Goal: Task Accomplishment & Management: Manage account settings

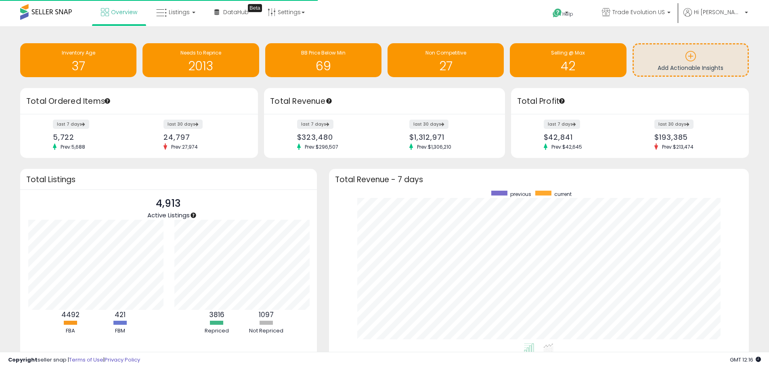
scroll to position [152, 404]
click at [182, 12] on span "Listings" at bounding box center [179, 12] width 21 height 8
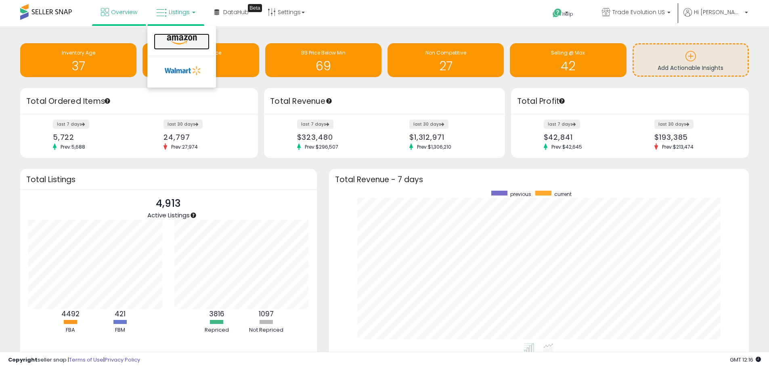
click at [198, 40] on icon at bounding box center [181, 40] width 35 height 10
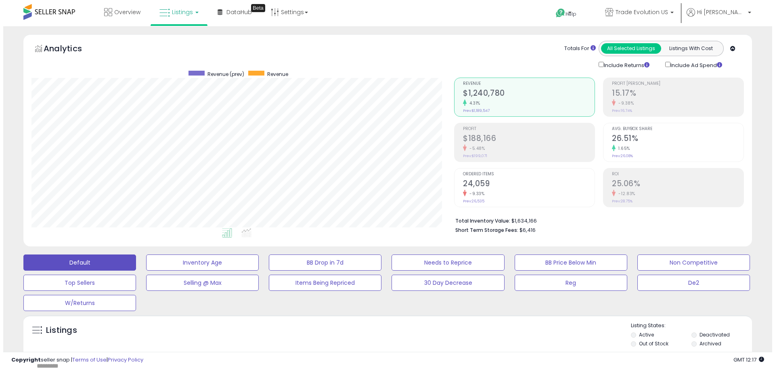
scroll to position [165, 422]
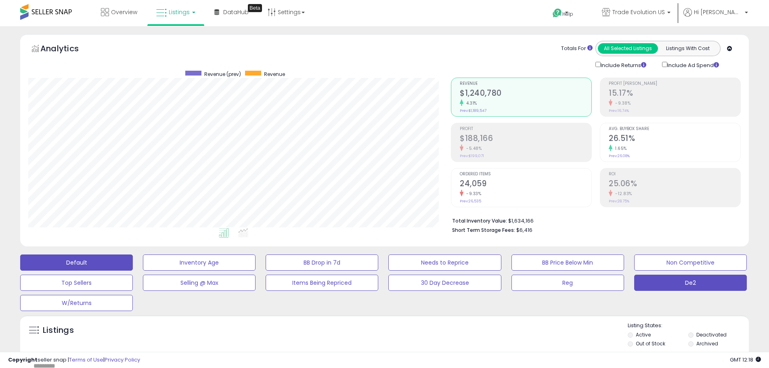
click at [647, 289] on button "De2" at bounding box center [690, 282] width 113 height 16
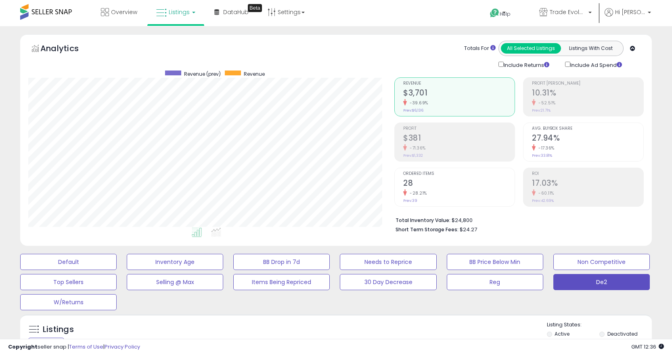
scroll to position [81, 0]
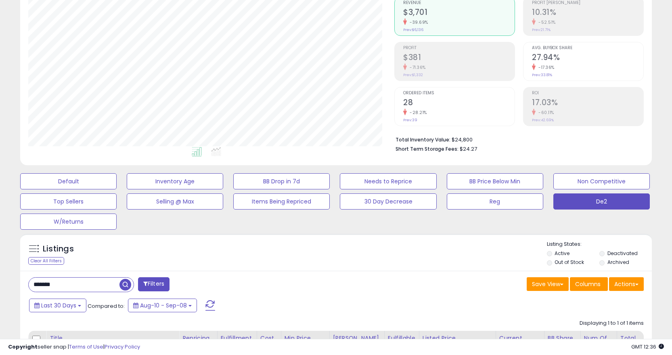
click at [84, 280] on input "*******" at bounding box center [74, 285] width 91 height 14
paste input "***"
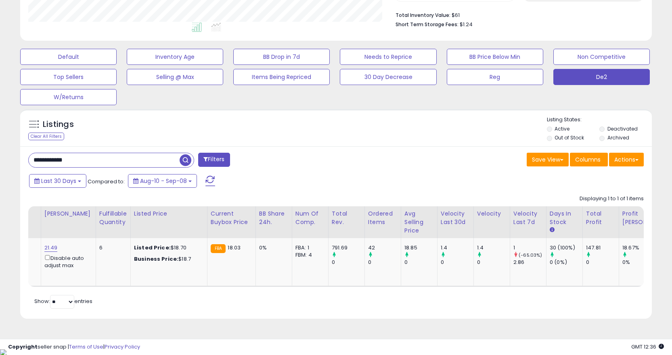
scroll to position [0, 0]
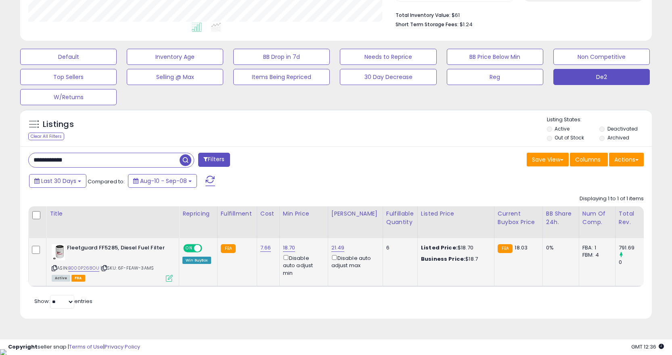
click at [106, 268] on icon at bounding box center [104, 268] width 5 height 4
click at [139, 163] on input "**********" at bounding box center [104, 160] width 151 height 14
paste input "text"
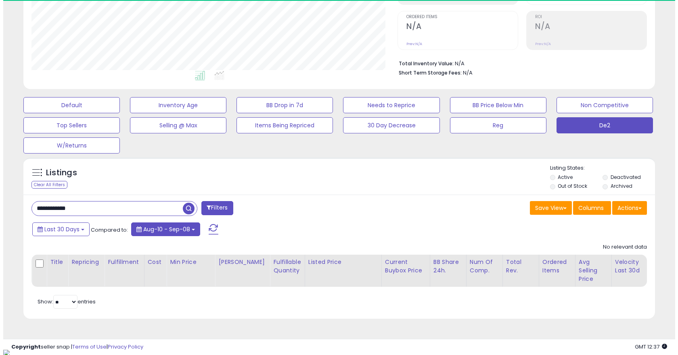
scroll to position [165, 366]
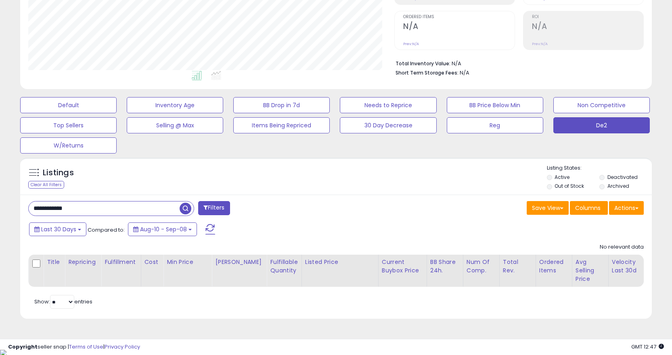
click at [113, 210] on input "**********" at bounding box center [104, 209] width 151 height 14
paste input "text"
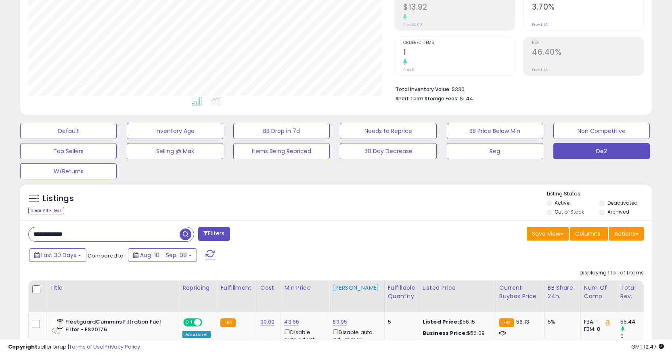
scroll to position [212, 0]
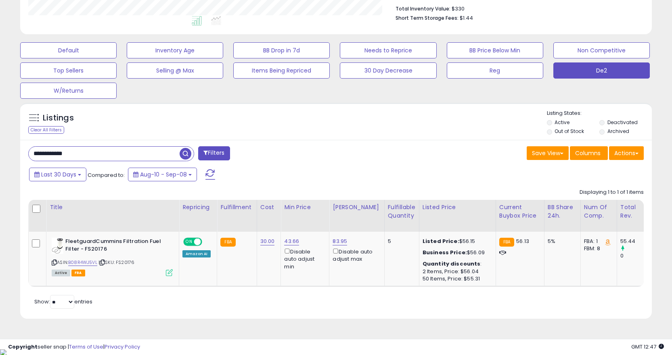
drag, startPoint x: 197, startPoint y: 299, endPoint x: 318, endPoint y: 297, distance: 121.0
click at [318, 297] on div "Retrieving listings data.. Displaying 1 to 1 of 1 items Title Repricing" at bounding box center [335, 248] width 615 height 127
drag, startPoint x: 324, startPoint y: 295, endPoint x: 380, endPoint y: 293, distance: 55.3
click at [380, 293] on div "Retrieving listings data.. Displaying 1 to 1 of 1 items Title Repricing" at bounding box center [335, 248] width 615 height 127
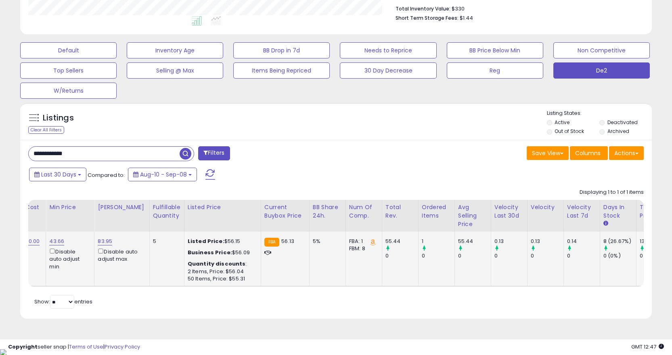
scroll to position [0, 178]
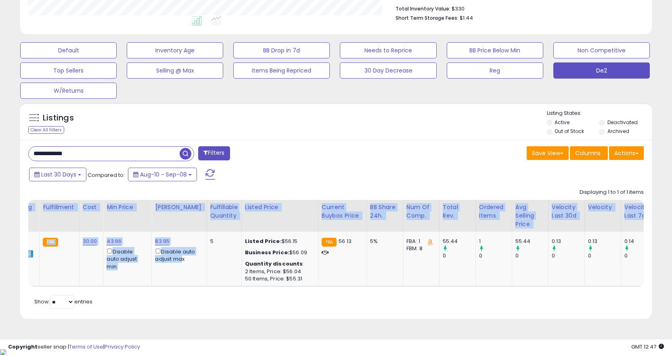
drag, startPoint x: 138, startPoint y: 286, endPoint x: 123, endPoint y: 290, distance: 15.5
click at [131, 287] on div "Title Repricing Fulfillment Cost ROI 5" at bounding box center [335, 243] width 615 height 87
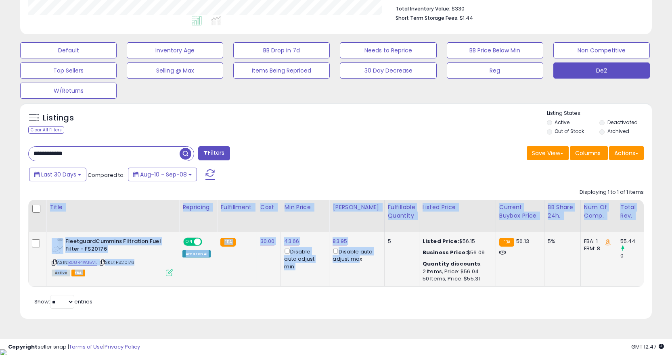
click at [125, 276] on td "FleetguardCummins Filtration Fuel Filter - FS20176 ASIN: B08R4WJ5VL | SKU: FS20…" at bounding box center [112, 259] width 133 height 54
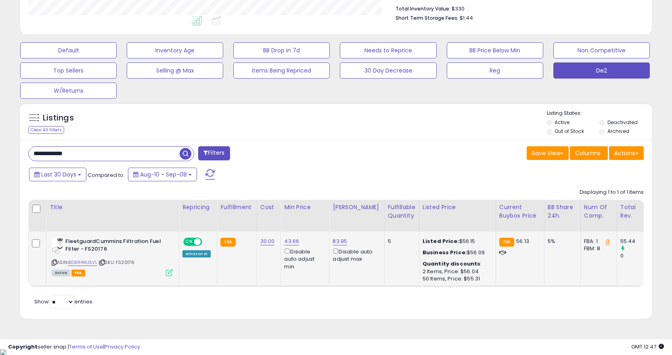
click at [108, 261] on span "| SKU: FS20176" at bounding box center [116, 262] width 36 height 6
drag, startPoint x: 105, startPoint y: 261, endPoint x: 82, endPoint y: 20, distance: 242.3
click at [106, 259] on div "ASIN: B08R4WJ5VL | SKU: FS20176 Active FBA" at bounding box center [112, 257] width 121 height 38
click at [393, 294] on div "Retrieving listings data.. Displaying 1 to 1 of 1 items Title Repricing" at bounding box center [335, 248] width 615 height 127
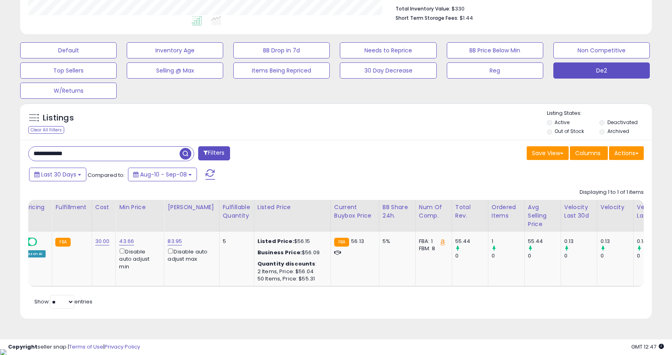
scroll to position [0, 164]
click at [119, 157] on input "**********" at bounding box center [104, 154] width 151 height 14
paste input "text"
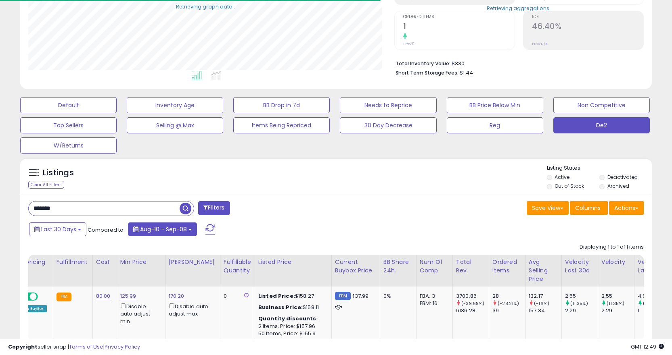
scroll to position [403260, 403060]
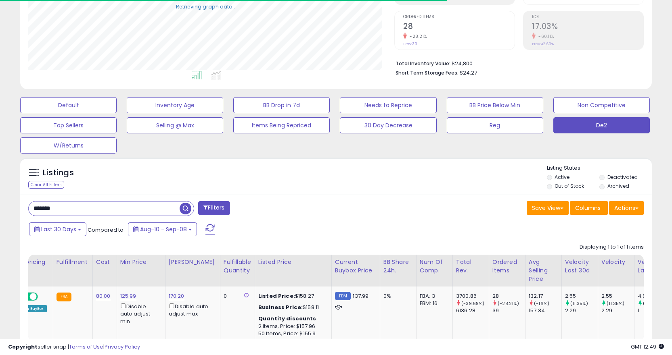
click at [148, 211] on input "*******" at bounding box center [104, 209] width 151 height 14
paste input "***"
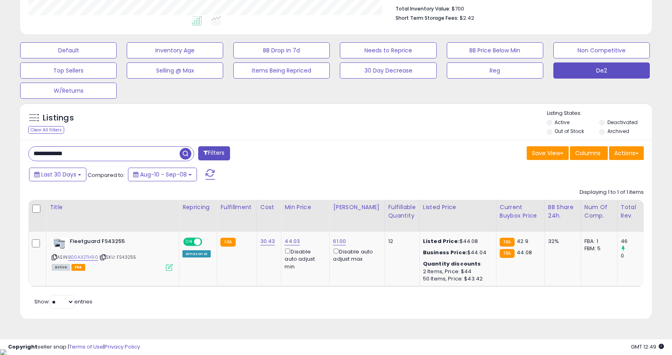
scroll to position [165, 366]
type input "**********"
drag, startPoint x: 104, startPoint y: 258, endPoint x: 56, endPoint y: 256, distance: 47.2
click at [103, 257] on icon at bounding box center [102, 257] width 5 height 4
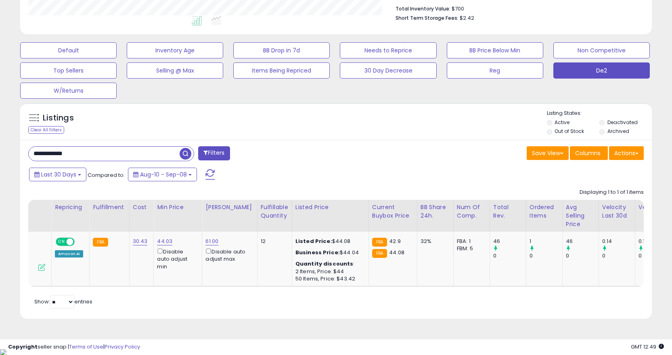
scroll to position [0, 169]
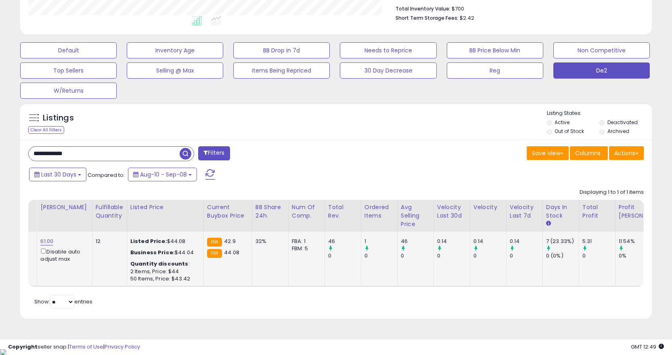
drag, startPoint x: 141, startPoint y: 282, endPoint x: 137, endPoint y: 285, distance: 4.6
click at [140, 283] on td "Listed Price: $44.08 Business Price: $44.04 Quantity discounts : 2 Items, Price…" at bounding box center [165, 259] width 77 height 54
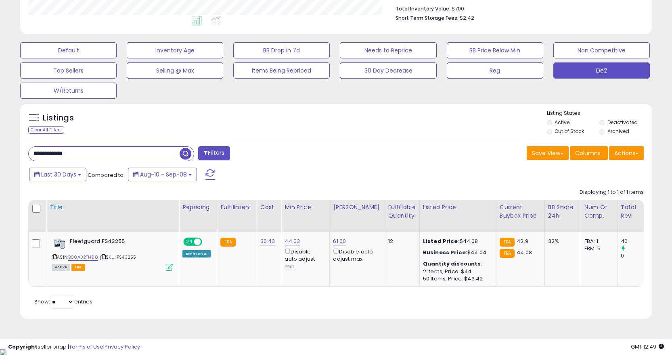
drag, startPoint x: 104, startPoint y: 257, endPoint x: 116, endPoint y: 215, distance: 43.5
click at [106, 257] on icon at bounding box center [102, 257] width 5 height 4
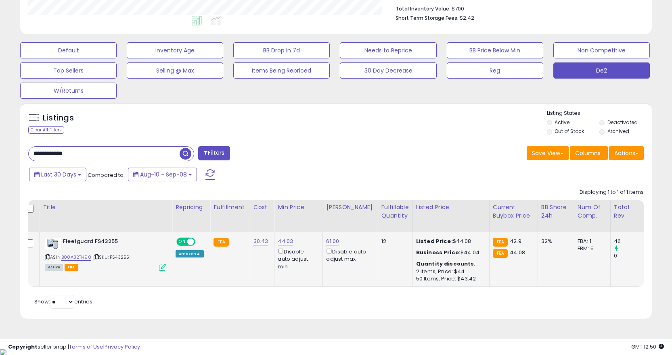
drag, startPoint x: 285, startPoint y: 285, endPoint x: 277, endPoint y: 281, distance: 8.9
click at [356, 285] on tr "Fleetguard FS43255 ASIN: B00A32TH90 | SKU: FS43255 Active FBA ON OFF Amazon AI …" at bounding box center [543, 259] width 1042 height 54
drag, startPoint x: 370, startPoint y: 296, endPoint x: 378, endPoint y: 290, distance: 9.5
click at [378, 290] on div "Retrieving listings data.. Displaying 1 to 1 of 1 items Title Repricing" at bounding box center [335, 248] width 615 height 127
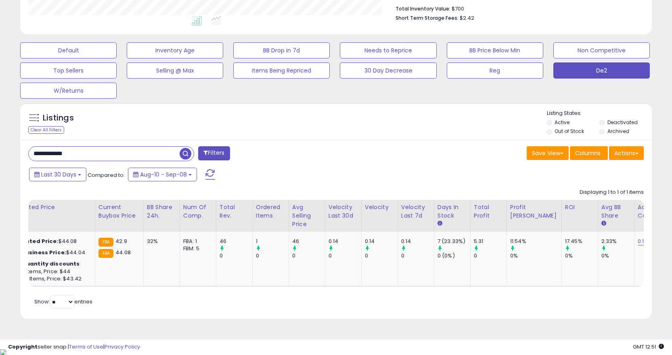
scroll to position [0, 0]
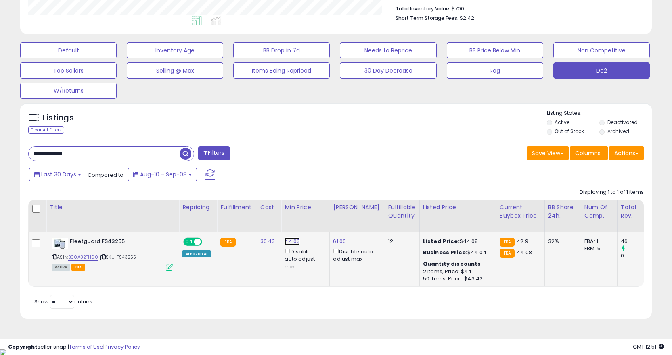
click at [288, 243] on link "44.03" at bounding box center [291, 242] width 15 height 8
type input "****"
click button "submit" at bounding box center [312, 213] width 14 height 12
click at [155, 153] on input "**********" at bounding box center [104, 154] width 151 height 14
paste input "text"
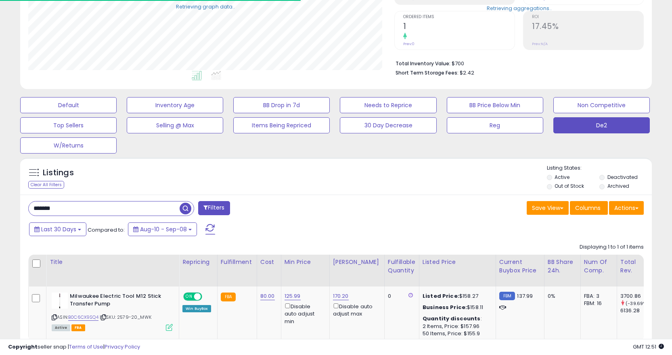
scroll to position [403260, 403060]
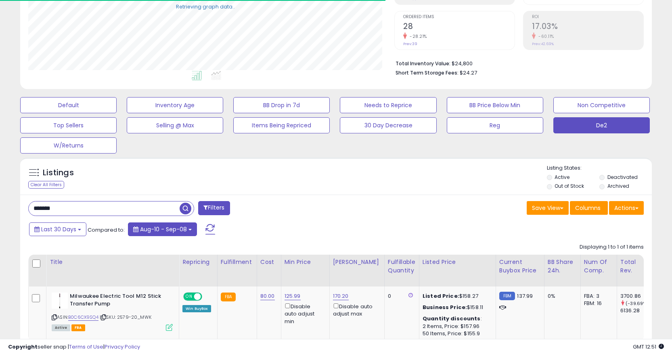
paste input "***"
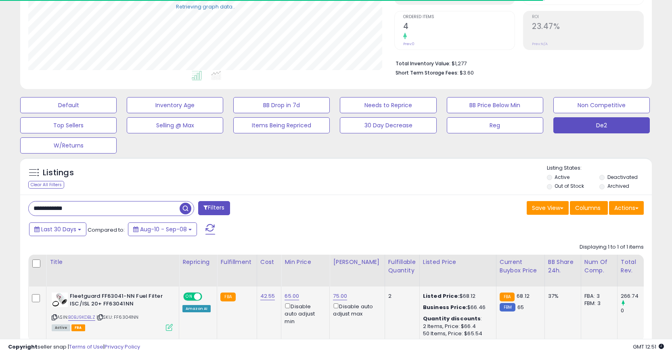
scroll to position [212, 0]
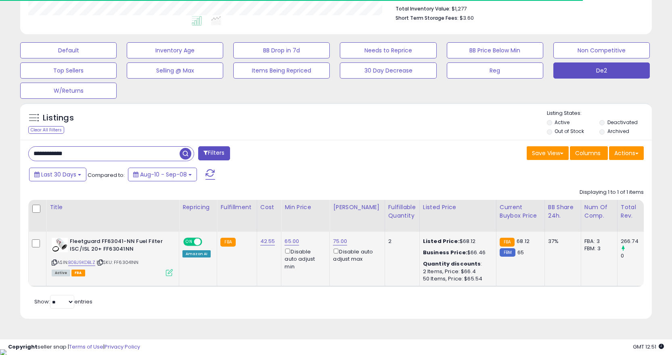
click at [100, 264] on icon at bounding box center [100, 263] width 5 height 4
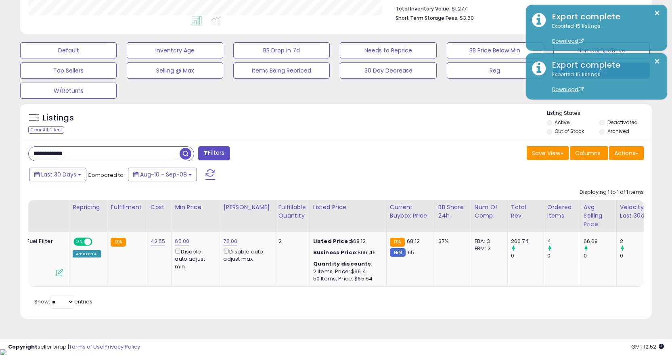
scroll to position [0, 401]
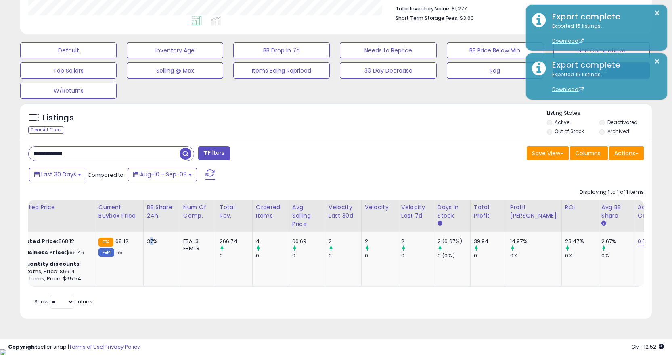
click at [142, 287] on div "Title Repricing Fulfillment Cost ROI 2" at bounding box center [335, 243] width 615 height 87
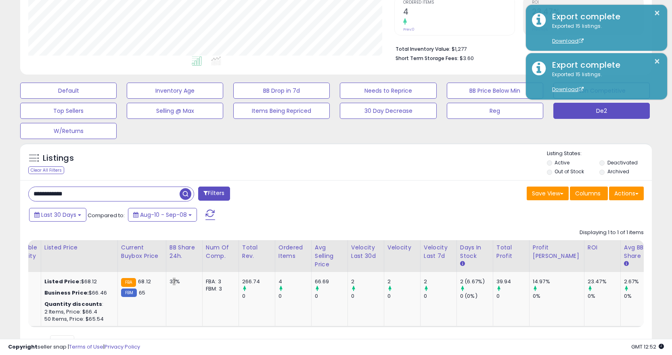
scroll to position [212, 0]
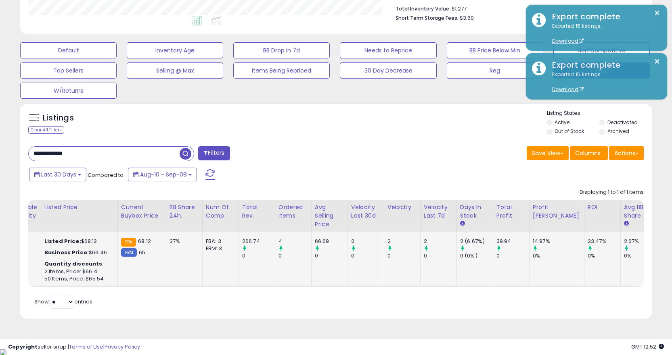
click at [150, 286] on td "FBA 68.12 FBM 65" at bounding box center [141, 259] width 48 height 54
click at [150, 285] on td "FBA 68.12 FBM 65" at bounding box center [141, 259] width 48 height 54
click at [147, 286] on td "FBA 68.12 FBM 65" at bounding box center [141, 259] width 48 height 54
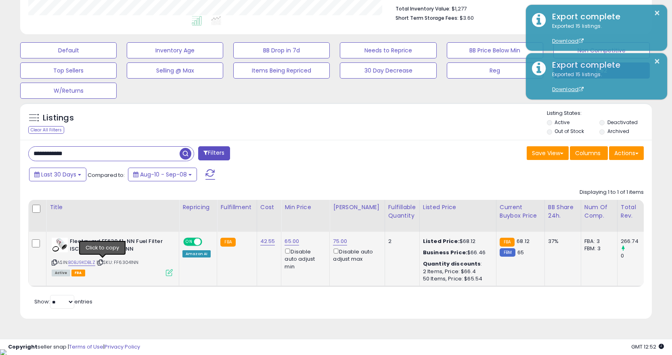
click at [103, 263] on icon at bounding box center [100, 263] width 5 height 4
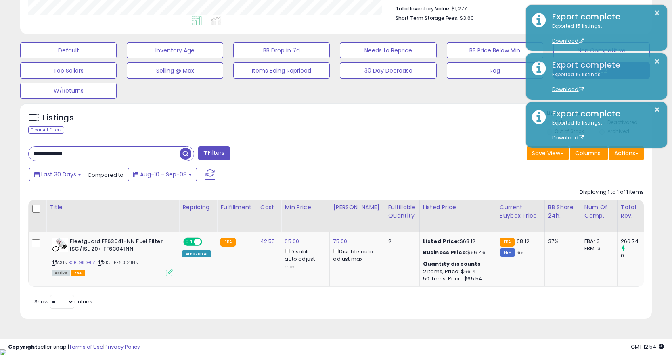
click at [107, 152] on input "**********" at bounding box center [104, 154] width 151 height 14
paste input "text"
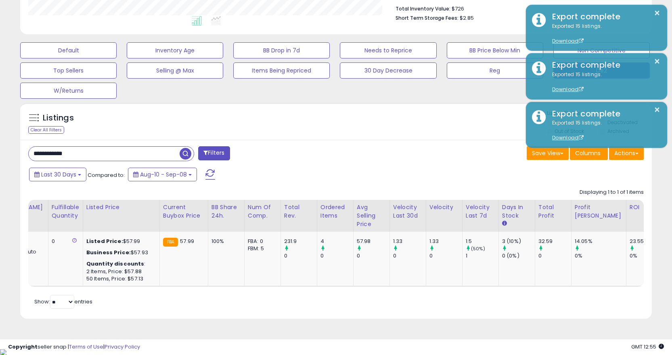
scroll to position [0, 338]
click at [123, 295] on div "Retrieving listings data.. Displaying 1 to 1 of 1 items Title Repricing" at bounding box center [335, 248] width 615 height 127
click at [124, 287] on div "Title Repricing Fulfillment Cost ROI 0" at bounding box center [335, 243] width 615 height 87
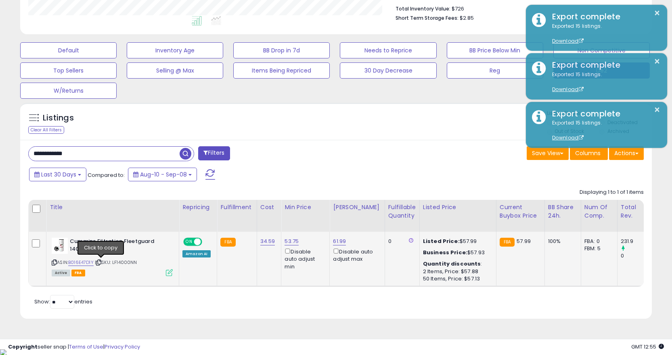
click at [100, 264] on icon at bounding box center [98, 263] width 5 height 4
drag, startPoint x: 100, startPoint y: 264, endPoint x: 88, endPoint y: 15, distance: 249.6
click at [100, 263] on icon at bounding box center [98, 263] width 5 height 4
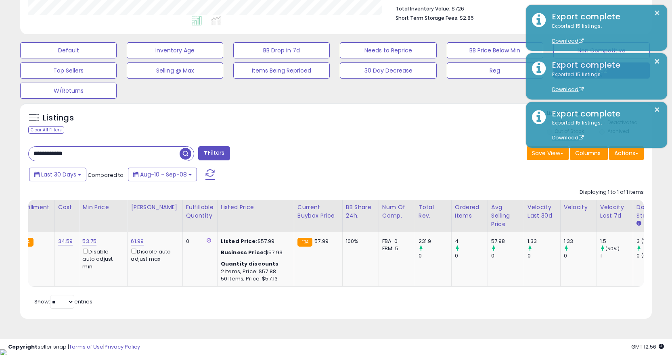
scroll to position [0, 242]
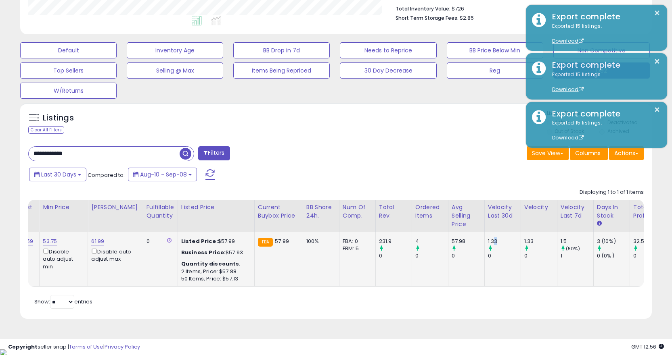
drag, startPoint x: 488, startPoint y: 239, endPoint x: 481, endPoint y: 240, distance: 7.3
click at [488, 240] on div "1.33" at bounding box center [504, 241] width 33 height 7
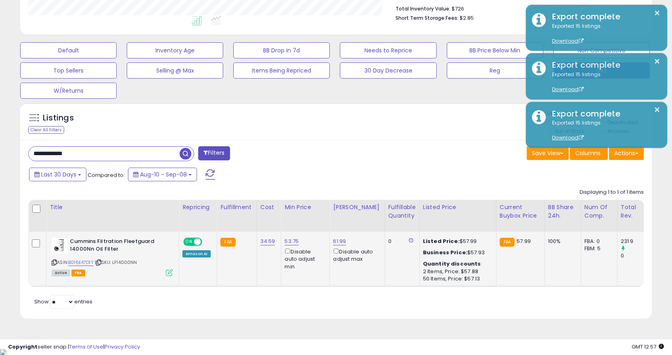
drag, startPoint x: 100, startPoint y: 264, endPoint x: 102, endPoint y: 248, distance: 16.3
click at [100, 263] on icon at bounding box center [98, 263] width 5 height 4
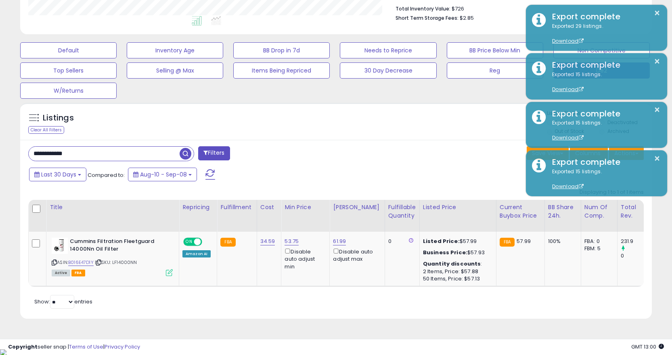
click at [107, 162] on div "**********" at bounding box center [179, 154] width 314 height 16
click at [109, 156] on input "**********" at bounding box center [104, 154] width 151 height 14
paste input "text"
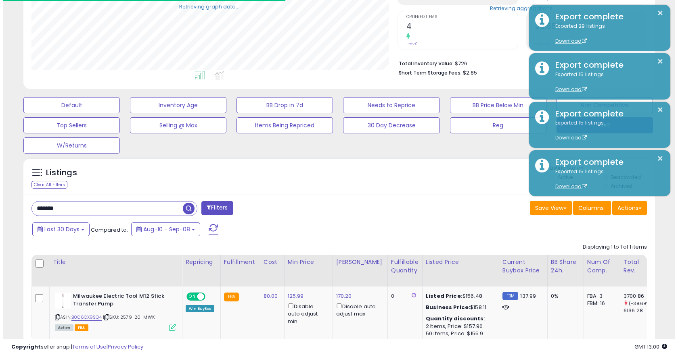
scroll to position [403260, 403060]
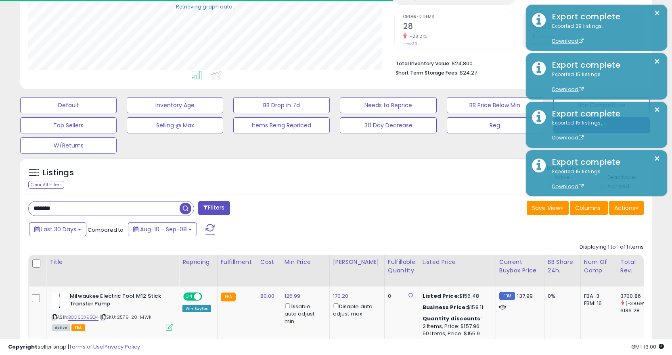
paste input "***"
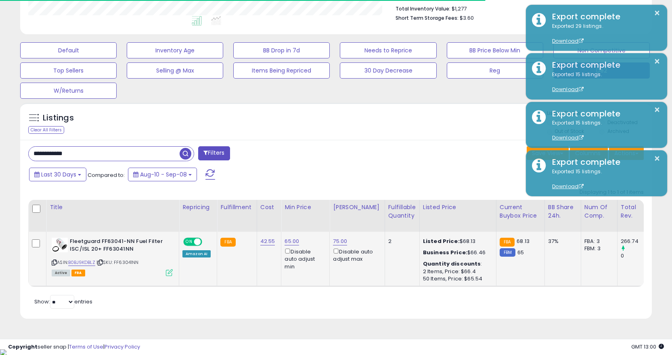
scroll to position [165, 366]
drag, startPoint x: 141, startPoint y: 294, endPoint x: 238, endPoint y: 293, distance: 97.2
click at [237, 294] on div "Retrieving listings data.. Displaying 1 to 1 of 1 items Title Repricing" at bounding box center [335, 248] width 615 height 127
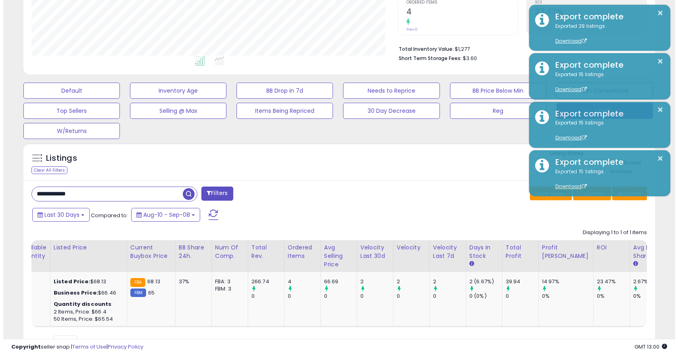
scroll to position [91, 0]
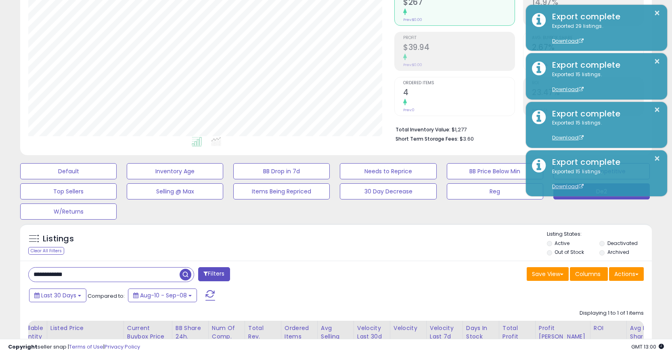
click at [413, 99] on div at bounding box center [458, 103] width 111 height 8
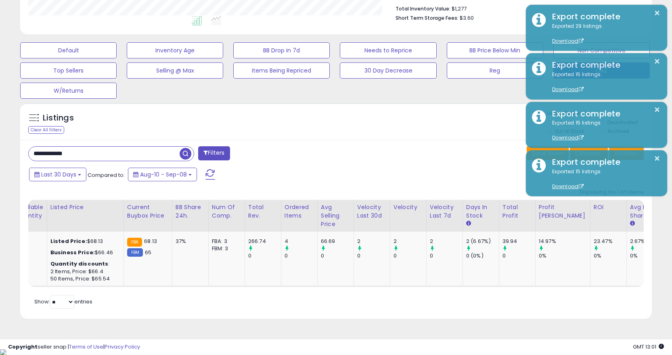
scroll to position [0, 0]
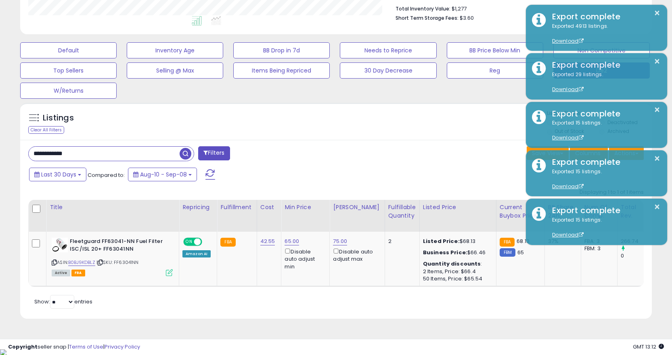
click at [145, 152] on input "**********" at bounding box center [104, 154] width 151 height 14
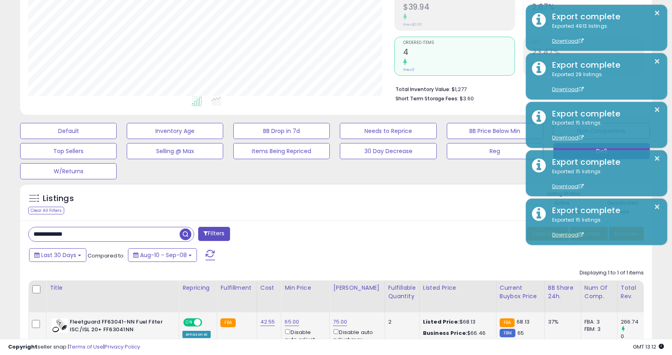
scroll to position [212, 0]
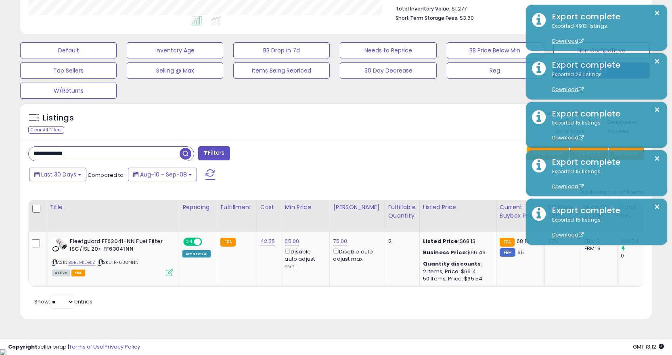
click at [80, 157] on input "**********" at bounding box center [104, 154] width 151 height 14
paste input "text"
click at [106, 159] on input "**********" at bounding box center [104, 154] width 151 height 14
paste input "text"
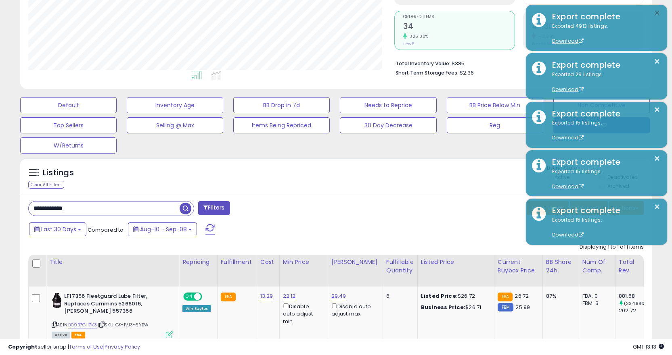
drag, startPoint x: 658, startPoint y: 10, endPoint x: 667, endPoint y: 49, distance: 39.5
click at [658, 11] on button "×" at bounding box center [657, 13] width 6 height 10
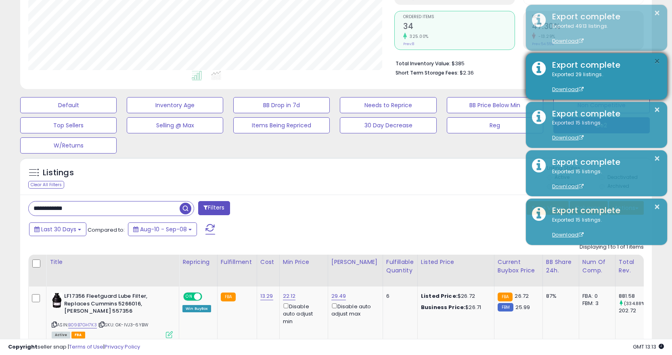
click at [657, 63] on button "×" at bounding box center [657, 61] width 6 height 10
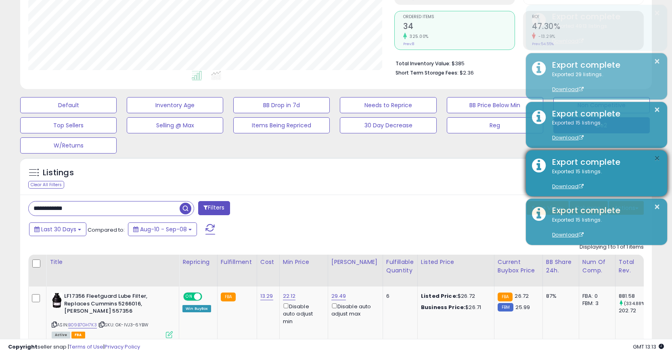
click at [655, 154] on button "×" at bounding box center [657, 159] width 6 height 10
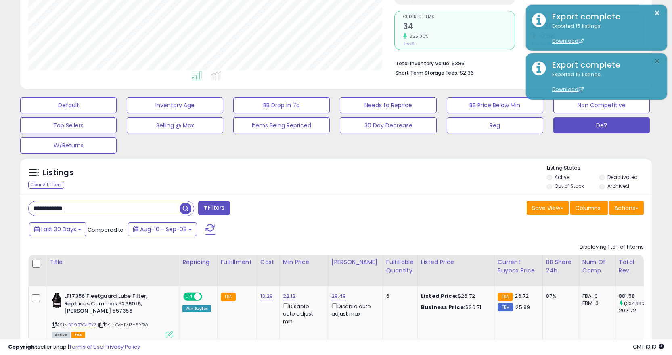
drag, startPoint x: 654, startPoint y: 63, endPoint x: 656, endPoint y: 52, distance: 10.3
click at [656, 56] on button "×" at bounding box center [657, 61] width 6 height 10
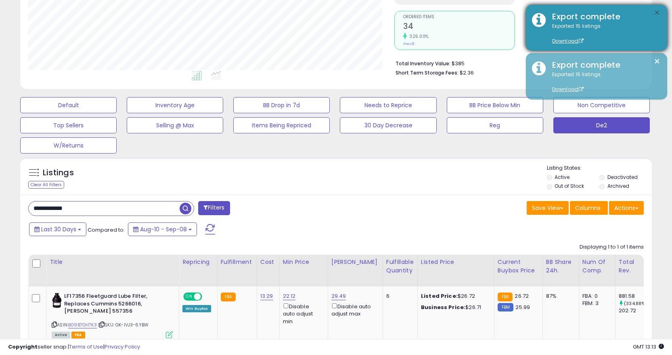
click at [656, 14] on button "×" at bounding box center [657, 13] width 6 height 10
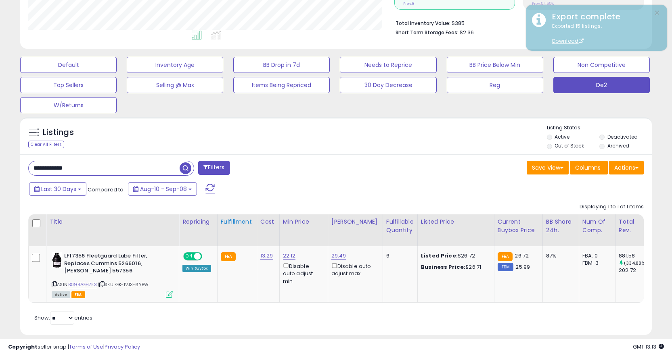
scroll to position [213, 0]
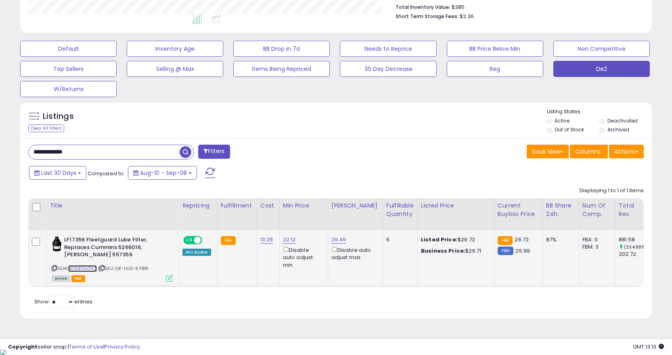
drag, startPoint x: 84, startPoint y: 270, endPoint x: 117, endPoint y: 282, distance: 34.8
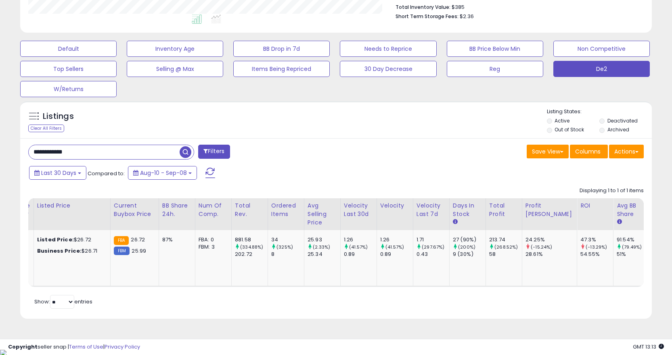
scroll to position [0, 0]
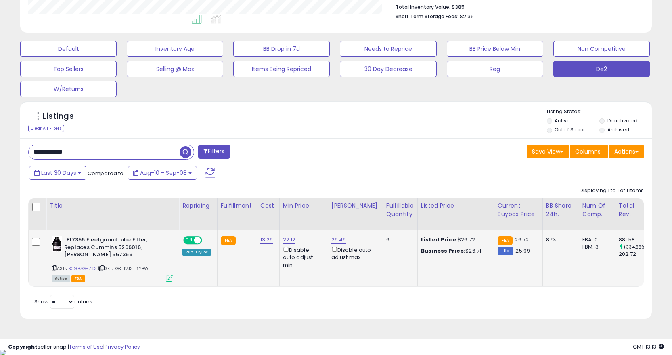
click at [103, 268] on icon at bounding box center [101, 268] width 5 height 4
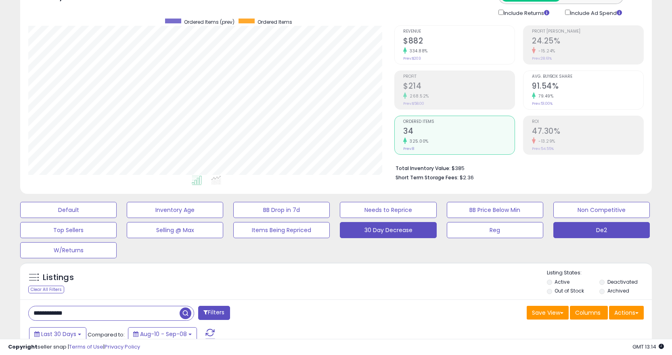
scroll to position [213, 0]
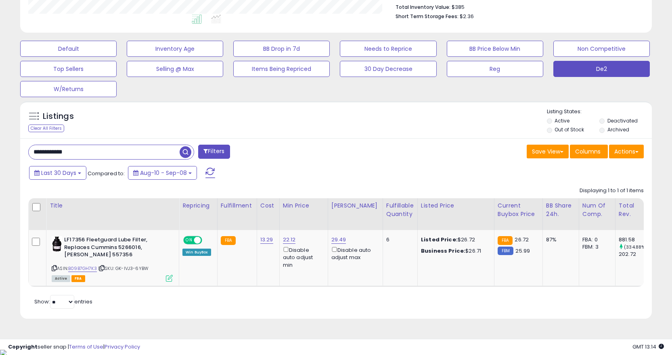
click at [151, 155] on input "**********" at bounding box center [104, 152] width 151 height 14
paste input "text"
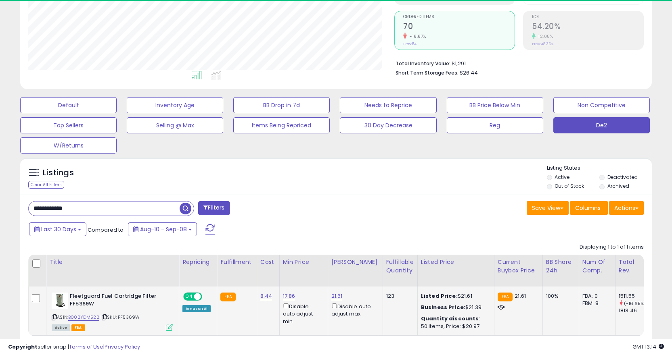
scroll to position [197, 0]
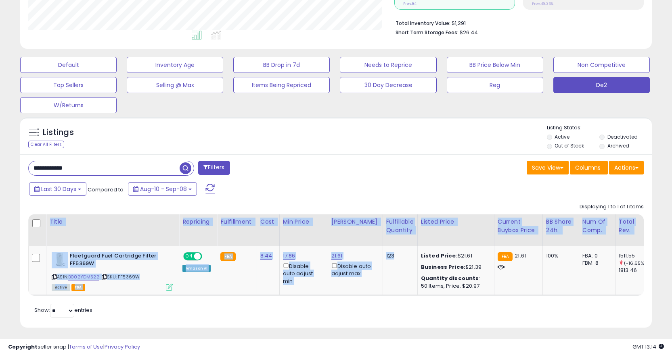
drag, startPoint x: 391, startPoint y: 299, endPoint x: 458, endPoint y: 305, distance: 66.8
click at [458, 305] on div "Retrieving listings data.. Displaying 1 to 1 of 1 items Title Repricing" at bounding box center [335, 259] width 615 height 121
click at [425, 303] on div "Retrieving listings data.. Displaying 1 to 1 of 1 items Title Repricing" at bounding box center [335, 259] width 615 height 121
click at [407, 303] on div "Retrieving listings data.. Displaying 1 to 1 of 1 items Title Repricing" at bounding box center [335, 259] width 615 height 121
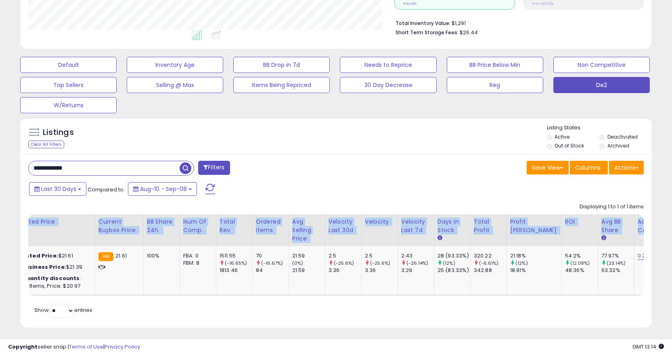
scroll to position [0, 398]
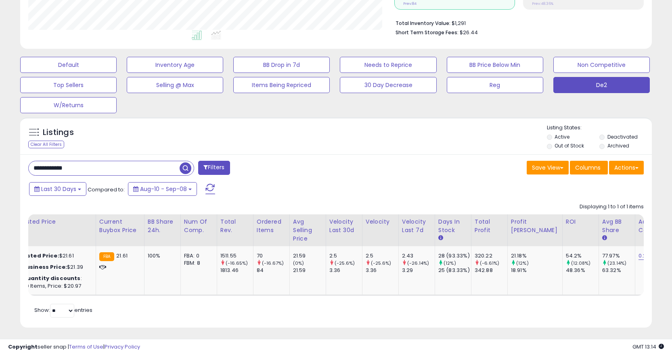
click at [335, 157] on div "**********" at bounding box center [335, 241] width 631 height 173
click at [236, 295] on td "1511.55 (-16.65%) 1813.46" at bounding box center [235, 270] width 36 height 49
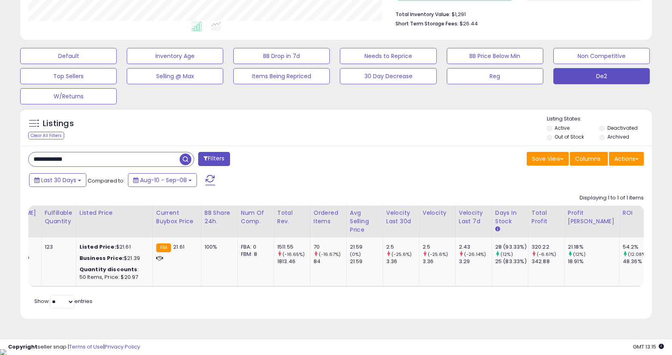
scroll to position [0, 0]
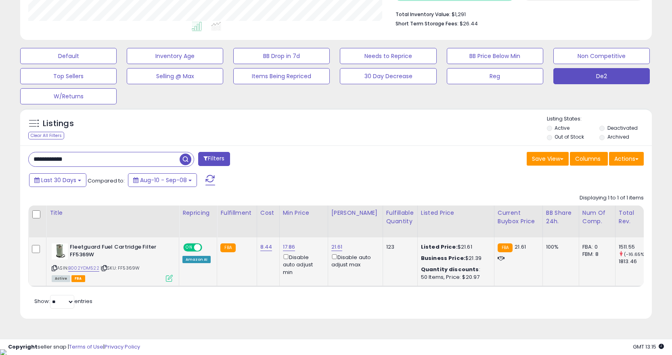
click at [102, 267] on icon at bounding box center [104, 268] width 5 height 4
click at [427, 294] on div "Retrieving listings data.. Displaying 1 to 1 of 1 items Title Repricing" at bounding box center [335, 250] width 615 height 121
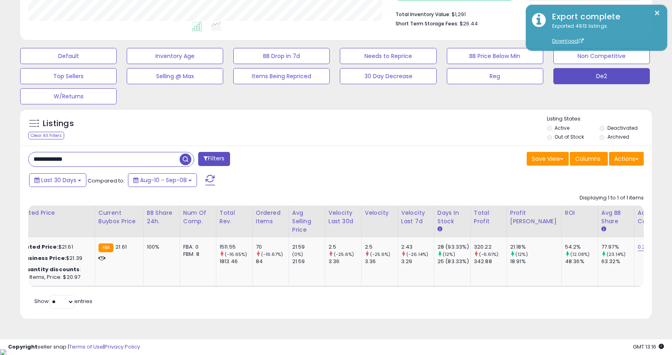
click at [145, 159] on input "**********" at bounding box center [104, 159] width 151 height 14
paste input "text"
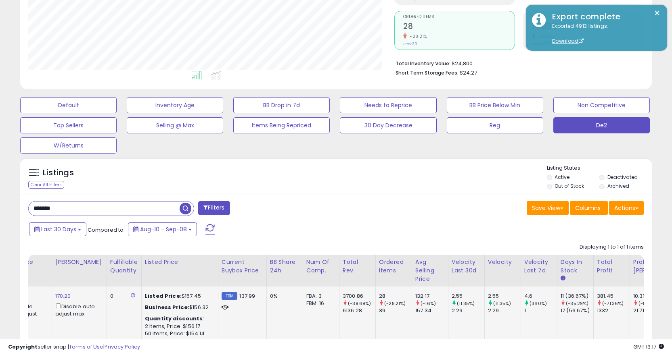
scroll to position [212, 0]
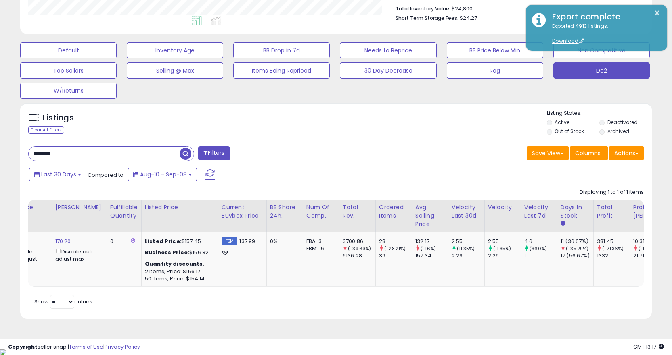
click at [135, 296] on div "Retrieving listings data.. Displaying 1 to 1 of 1 items Title Repricing" at bounding box center [335, 248] width 615 height 127
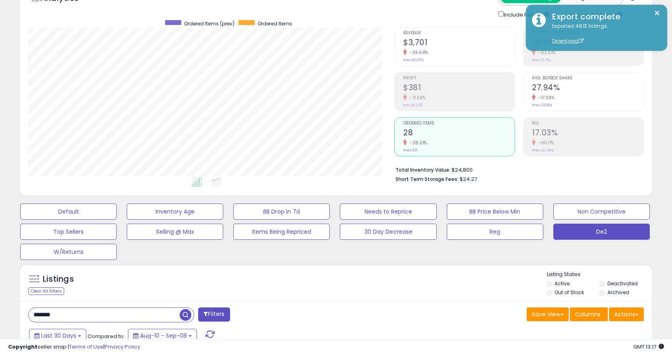
scroll to position [171, 0]
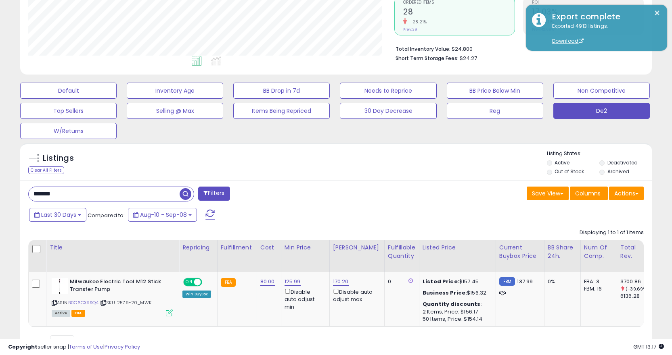
click at [137, 191] on input "*******" at bounding box center [104, 194] width 151 height 14
paste input "***"
type input "**********"
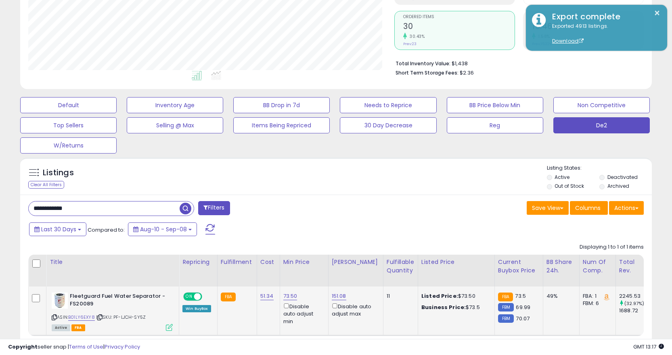
scroll to position [197, 0]
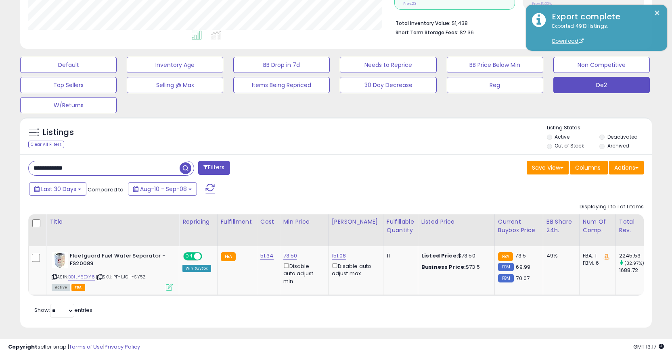
drag, startPoint x: 100, startPoint y: 277, endPoint x: 106, endPoint y: 146, distance: 130.8
click at [101, 276] on icon at bounding box center [99, 277] width 5 height 4
click at [418, 292] on td "Listed Price: $73.50 Business Price: $73.5" at bounding box center [456, 270] width 77 height 49
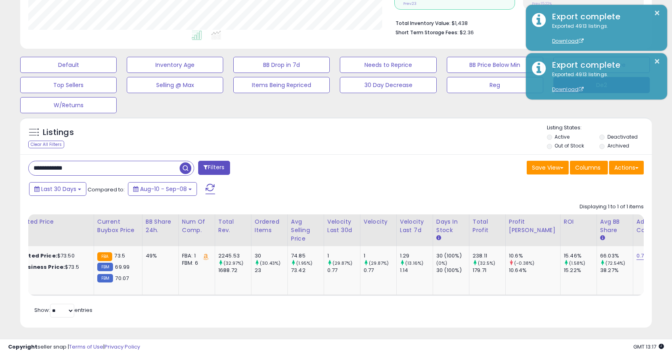
click at [144, 303] on div "Retrieving listings data.. Displaying 1 to 1 of 1 items Title Repricing" at bounding box center [335, 259] width 615 height 121
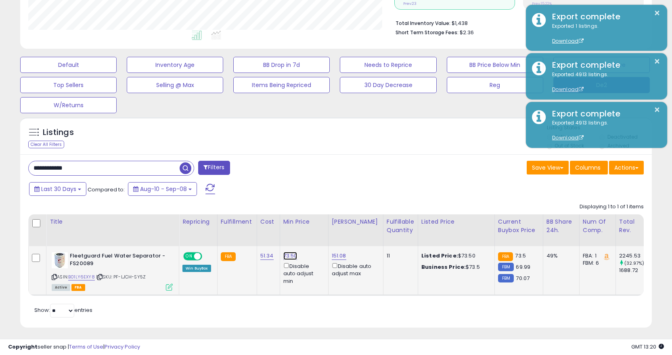
click at [289, 255] on link "73.50" at bounding box center [290, 256] width 14 height 8
type input "****"
click button "submit" at bounding box center [312, 227] width 14 height 12
click at [289, 255] on link "73.60" at bounding box center [290, 256] width 14 height 8
type input "*****"
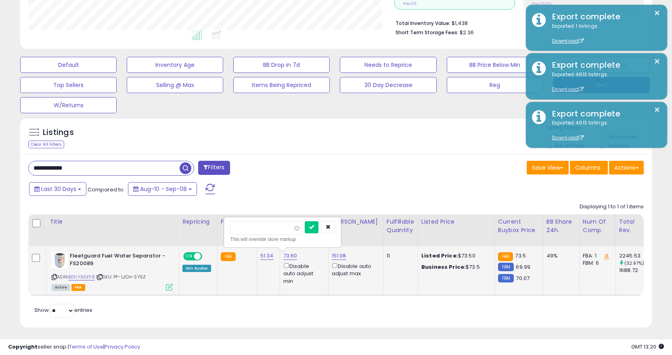
click button "submit" at bounding box center [312, 227] width 14 height 12
click at [292, 257] on link "73.69" at bounding box center [290, 256] width 14 height 8
type input "*****"
click button "submit" at bounding box center [312, 227] width 14 height 12
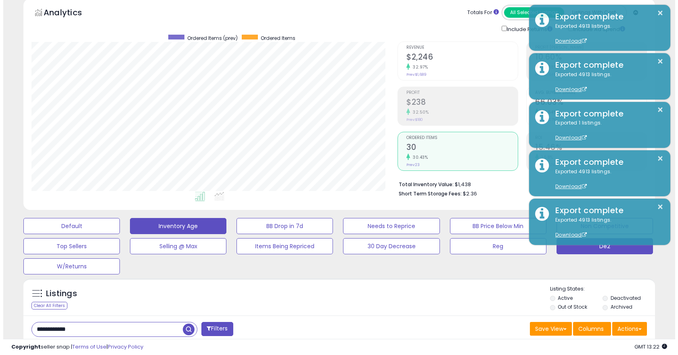
scroll to position [76, 0]
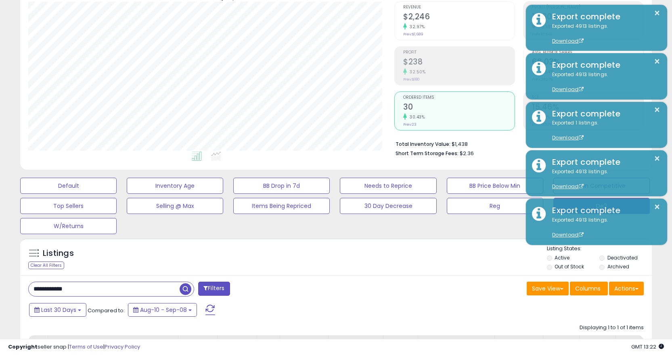
click at [126, 284] on input "**********" at bounding box center [104, 289] width 151 height 14
paste input "text"
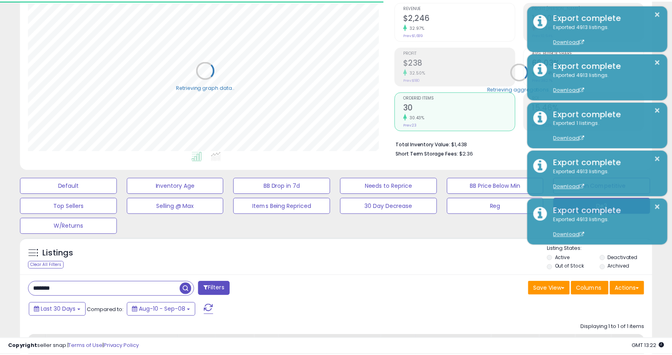
scroll to position [403260, 403060]
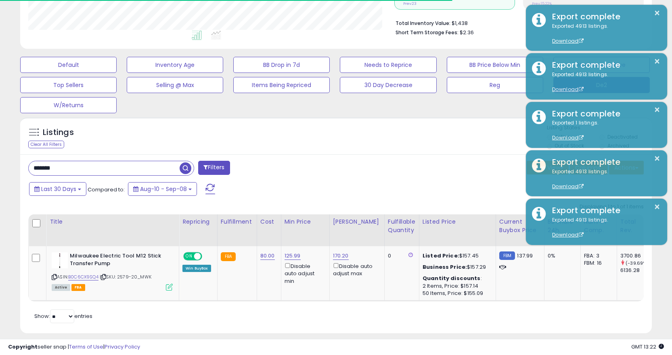
paste input "***"
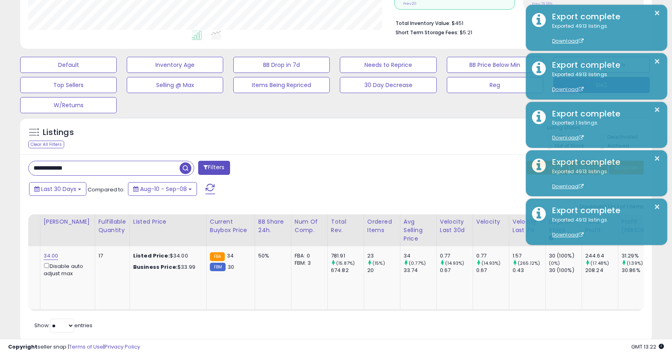
scroll to position [0, 298]
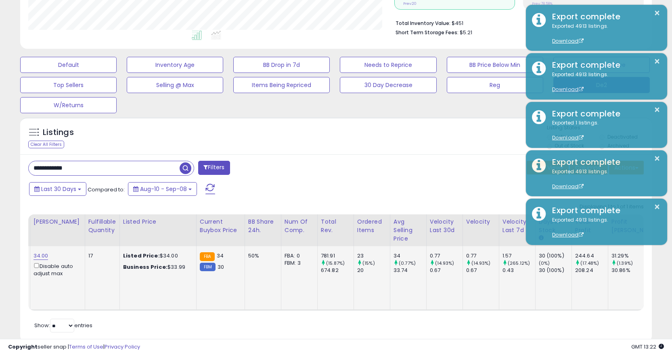
click at [159, 305] on td "Listed Price: $34.00 Business Price: $33.99" at bounding box center [157, 278] width 77 height 64
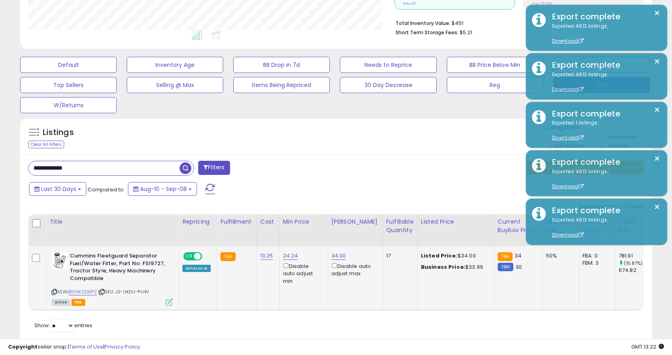
click at [107, 293] on span "| SKU: JS-UK0U-PU4V" at bounding box center [123, 292] width 51 height 6
click at [104, 295] on icon at bounding box center [101, 292] width 5 height 4
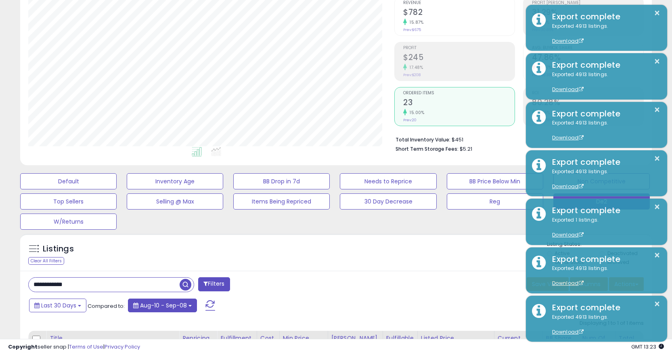
scroll to position [121, 0]
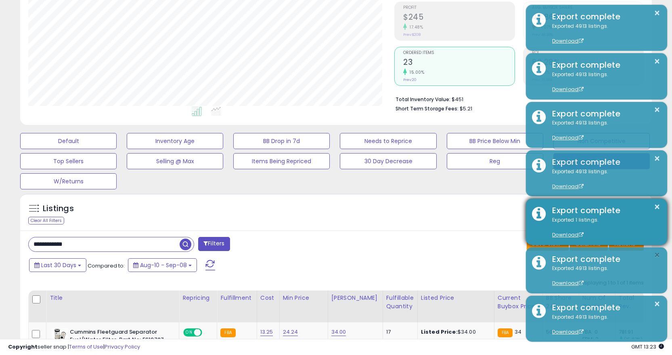
drag, startPoint x: 659, startPoint y: 258, endPoint x: 659, endPoint y: 244, distance: 13.7
click at [659, 257] on button "×" at bounding box center [657, 256] width 6 height 10
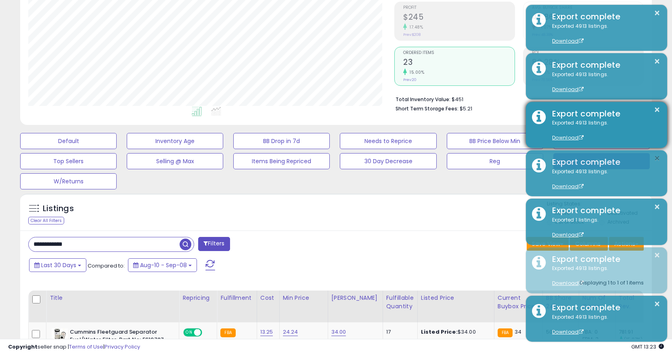
drag, startPoint x: 654, startPoint y: 161, endPoint x: 659, endPoint y: 121, distance: 39.8
click at [655, 159] on button "×" at bounding box center [657, 159] width 6 height 10
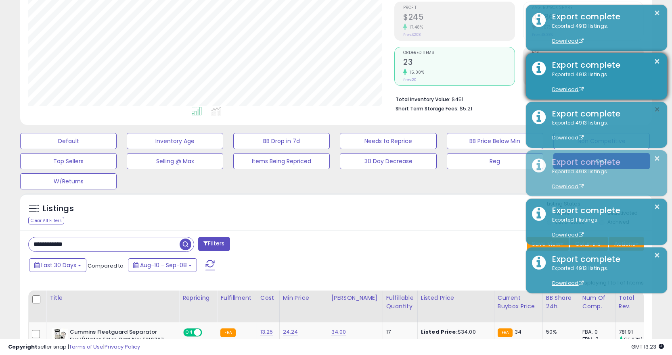
drag, startPoint x: 659, startPoint y: 111, endPoint x: 656, endPoint y: 77, distance: 34.0
click at [659, 110] on button "×" at bounding box center [657, 110] width 6 height 10
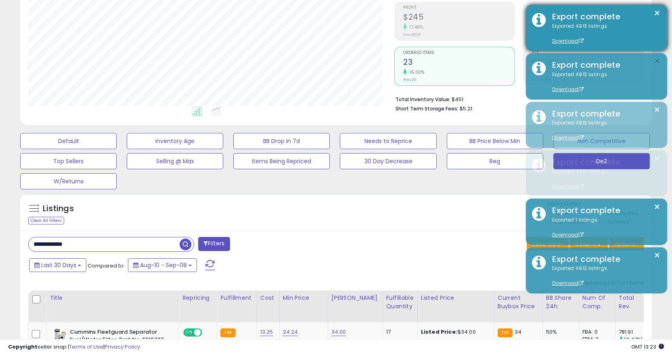
drag, startPoint x: 658, startPoint y: 61, endPoint x: 657, endPoint y: 27, distance: 34.3
click at [658, 61] on button "×" at bounding box center [657, 61] width 6 height 10
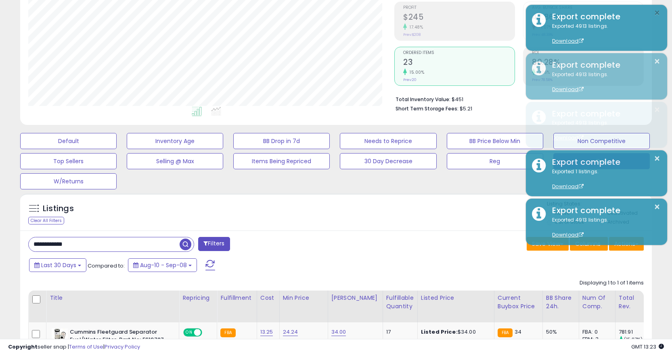
drag, startPoint x: 658, startPoint y: 10, endPoint x: 672, endPoint y: 100, distance: 90.7
click at [658, 14] on button "×" at bounding box center [657, 13] width 6 height 10
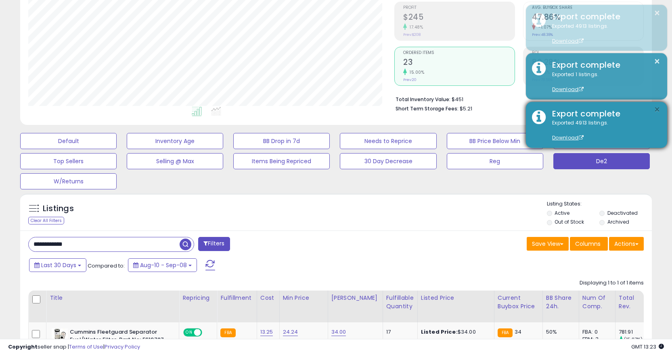
click at [655, 110] on button "×" at bounding box center [657, 110] width 6 height 10
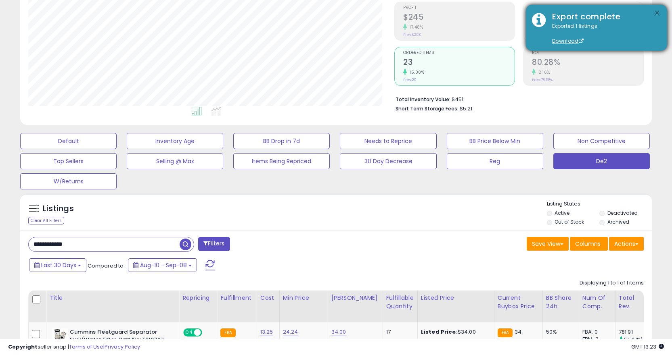
click at [654, 12] on button "×" at bounding box center [657, 13] width 6 height 10
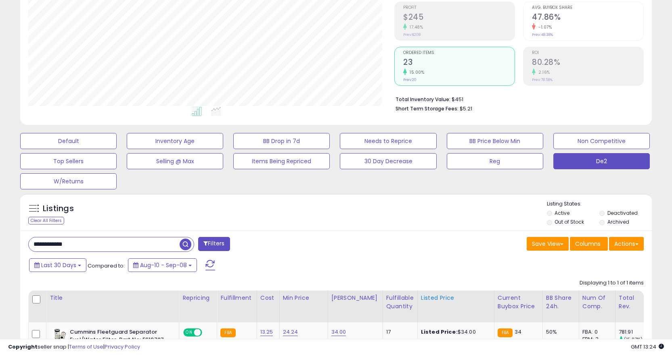
scroll to position [221, 0]
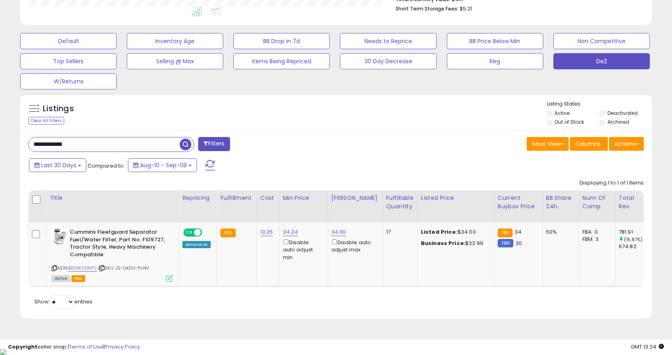
click at [419, 298] on div "Retrieving listings data.. Displaying 1 to 1 of 1 items Title Repricing" at bounding box center [335, 243] width 615 height 136
click at [418, 296] on div "Retrieving listings data.. Displaying 1 to 1 of 1 items Title Repricing" at bounding box center [335, 243] width 615 height 136
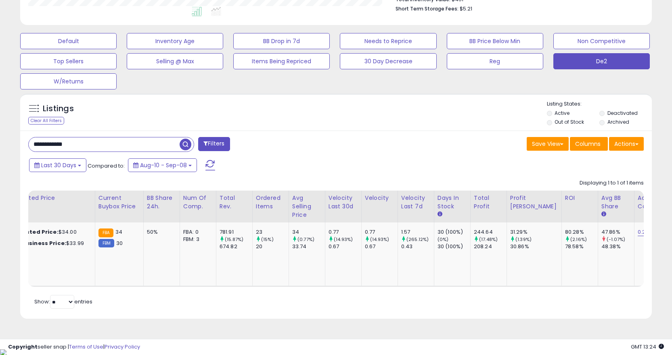
scroll to position [0, 0]
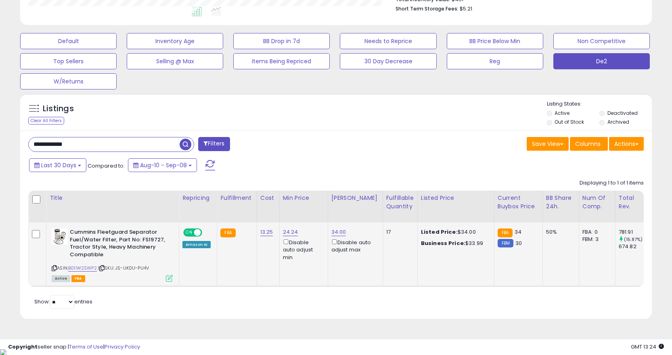
drag, startPoint x: 139, startPoint y: 270, endPoint x: 152, endPoint y: 269, distance: 12.9
click at [152, 269] on div "ASIN: B01IW2SWP2 | SKU: JS-UK0U-PU4V Active FBA" at bounding box center [112, 255] width 121 height 52
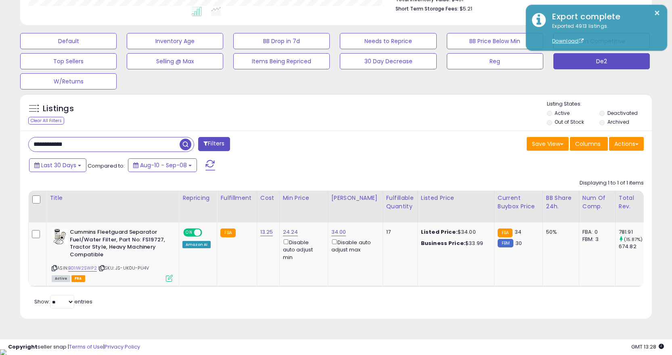
click at [107, 144] on input "**********" at bounding box center [104, 145] width 151 height 14
paste input "text"
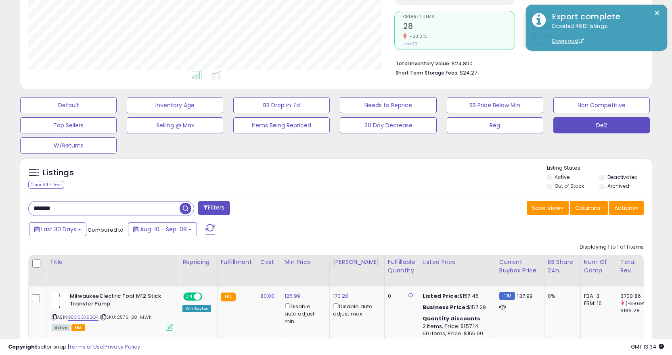
scroll to position [197, 0]
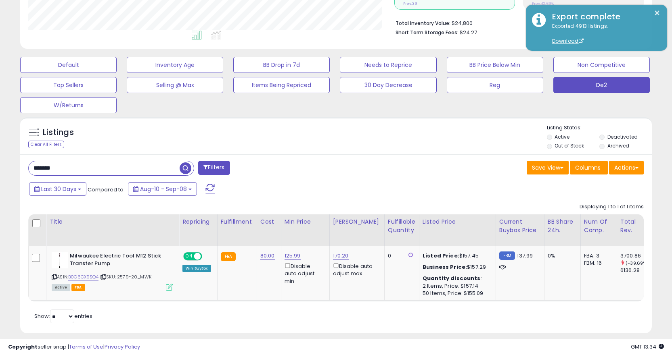
click at [130, 164] on input "*******" at bounding box center [104, 168] width 151 height 14
paste input "***"
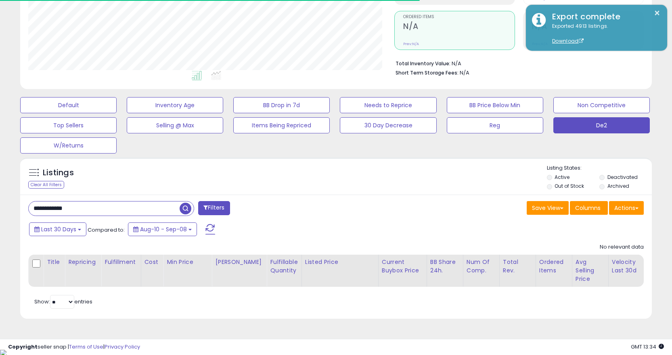
scroll to position [165, 366]
drag, startPoint x: 114, startPoint y: 219, endPoint x: 120, endPoint y: 211, distance: 10.7
click at [116, 217] on div "**********" at bounding box center [335, 257] width 631 height 125
click at [120, 211] on input "**********" at bounding box center [104, 209] width 151 height 14
paste input "text"
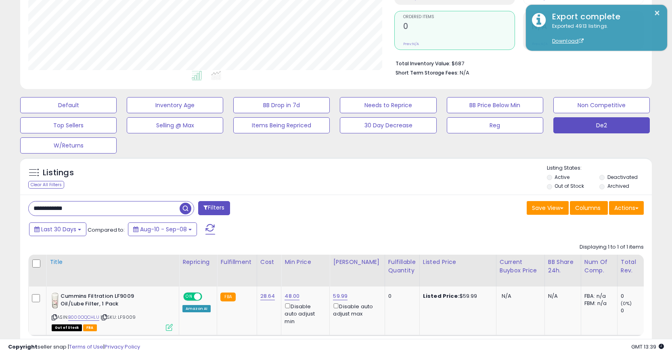
scroll to position [206, 0]
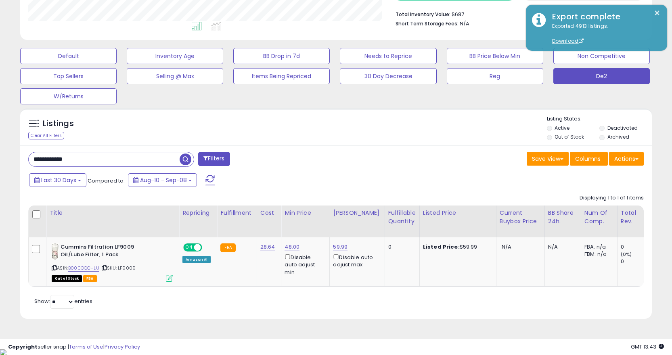
drag, startPoint x: 85, startPoint y: 150, endPoint x: 92, endPoint y: 159, distance: 11.3
click at [87, 151] on div "**********" at bounding box center [335, 232] width 631 height 173
click at [92, 159] on input "**********" at bounding box center [104, 159] width 151 height 14
paste input "text"
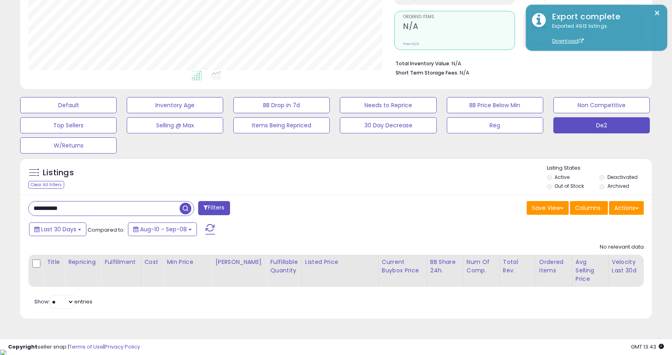
scroll to position [165, 366]
click at [155, 211] on input "**********" at bounding box center [104, 209] width 151 height 14
paste input "text"
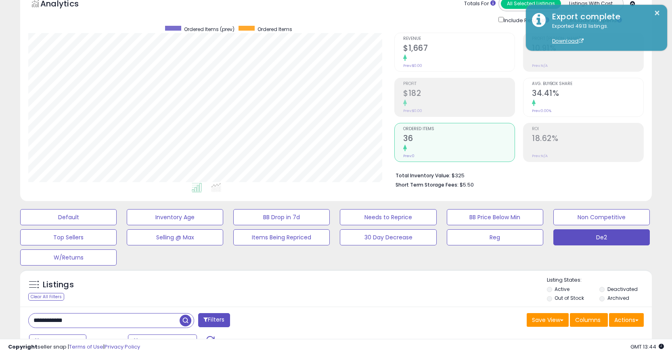
scroll to position [125, 0]
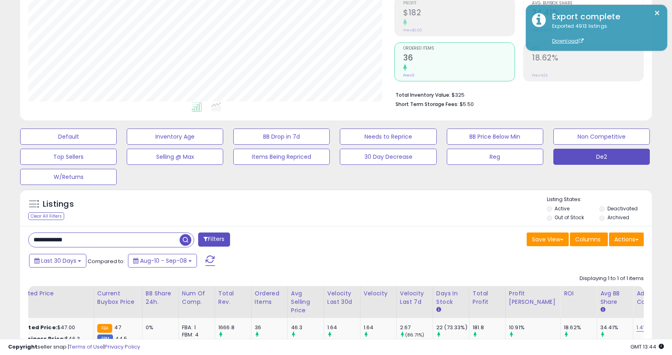
click at [103, 240] on input "**********" at bounding box center [104, 240] width 151 height 14
paste input "text"
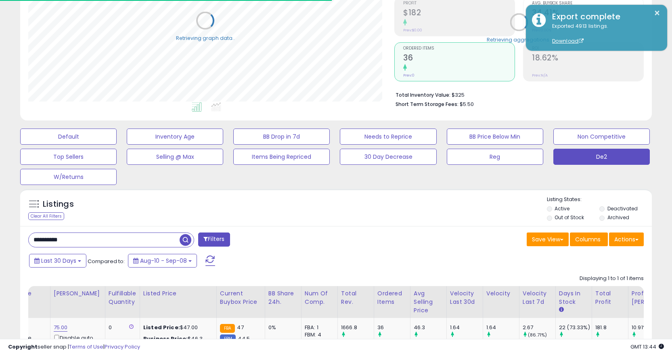
scroll to position [206, 0]
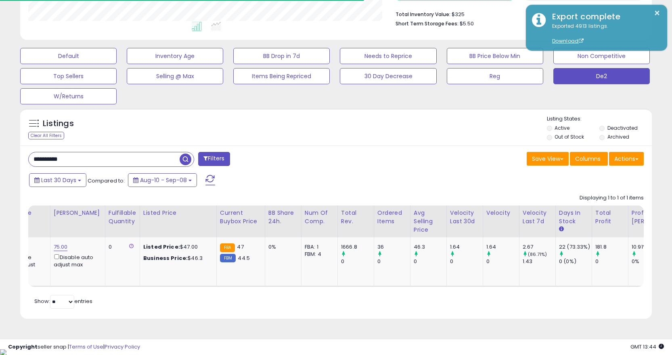
type input "**********"
drag, startPoint x: 131, startPoint y: 296, endPoint x: 136, endPoint y: 294, distance: 5.2
click at [132, 296] on div "Retrieving listings data.. Displaying 1 to 1 of 1 items Title Repricing" at bounding box center [335, 250] width 615 height 121
click at [136, 294] on div "Retrieving listings data.. Displaying 1 to 1 of 1 items Title Repricing" at bounding box center [335, 250] width 615 height 121
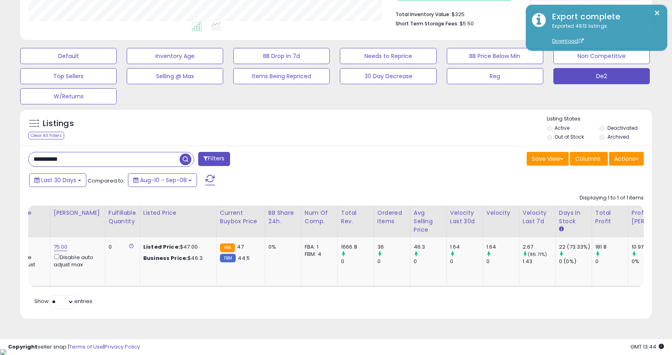
scroll to position [0, 0]
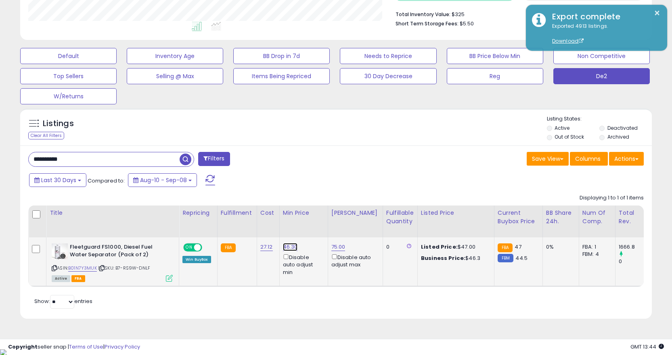
click at [290, 249] on link "46.30" at bounding box center [290, 247] width 15 height 8
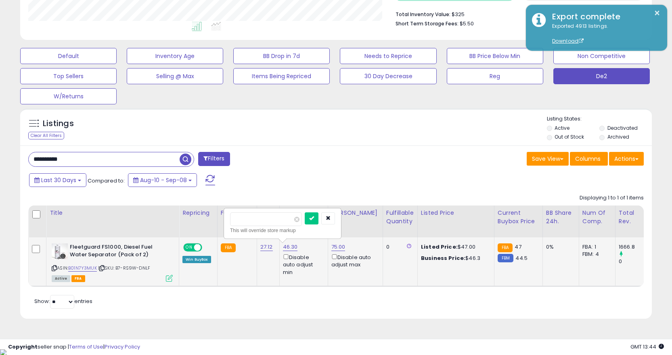
type input "****"
click button "submit" at bounding box center [312, 219] width 14 height 12
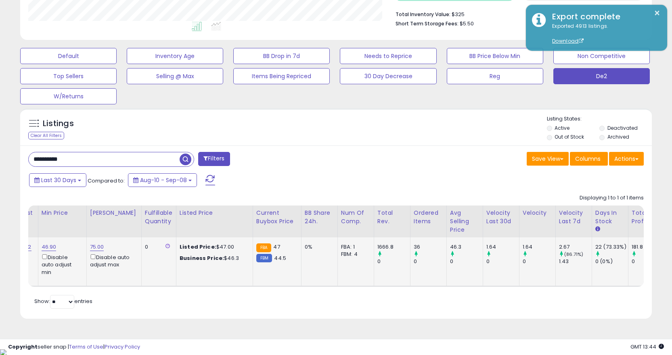
scroll to position [0, 241]
drag, startPoint x: 106, startPoint y: 296, endPoint x: 108, endPoint y: 286, distance: 9.8
click at [106, 293] on div "Retrieving listings data.. Displaying 1 to 1 of 1 items Title Repricing" at bounding box center [335, 250] width 615 height 121
click at [109, 284] on td "75.00 Disable auto adjust max" at bounding box center [114, 262] width 55 height 49
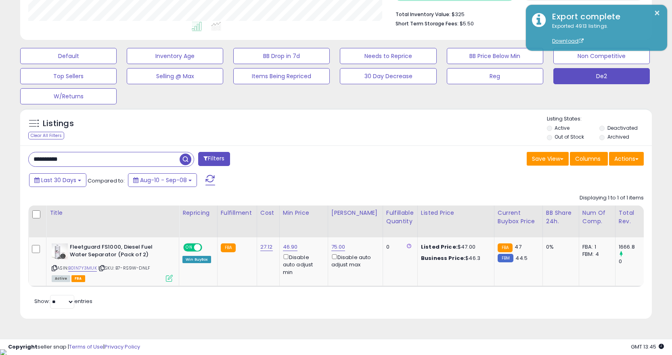
drag, startPoint x: 104, startPoint y: 268, endPoint x: 113, endPoint y: 26, distance: 241.8
click at [104, 266] on icon at bounding box center [101, 268] width 5 height 4
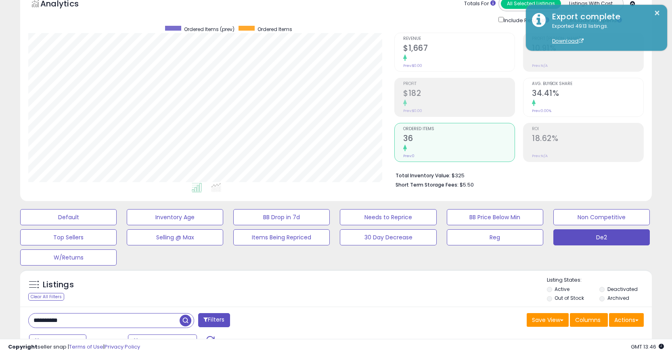
scroll to position [206, 0]
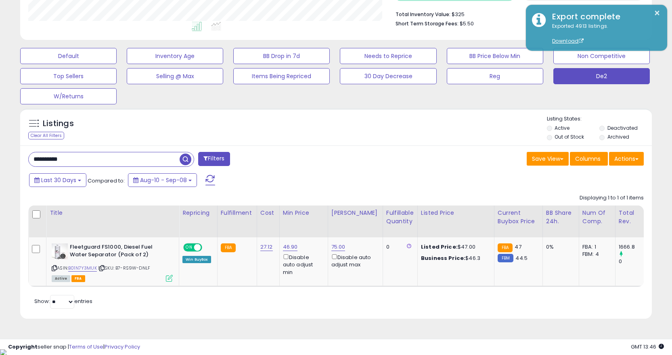
drag, startPoint x: 404, startPoint y: 297, endPoint x: 405, endPoint y: 290, distance: 6.5
click at [404, 292] on div "Retrieving listings data.. Displaying 1 to 1 of 1 items Title Repricing" at bounding box center [335, 250] width 615 height 121
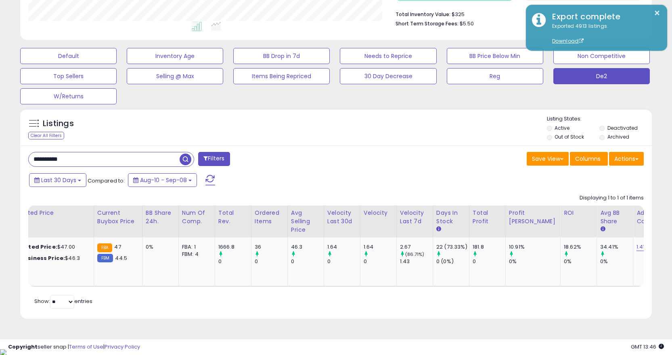
click at [124, 164] on input "**********" at bounding box center [104, 159] width 151 height 14
paste input "text"
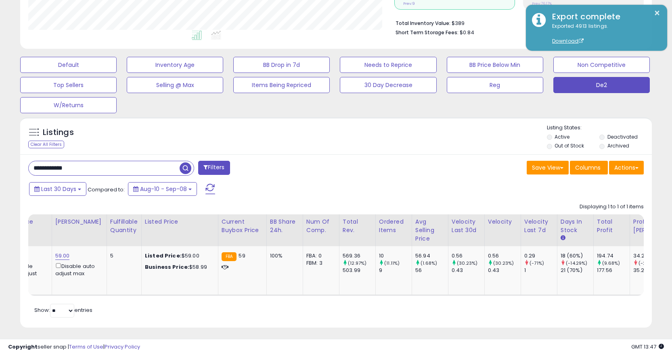
scroll to position [206, 0]
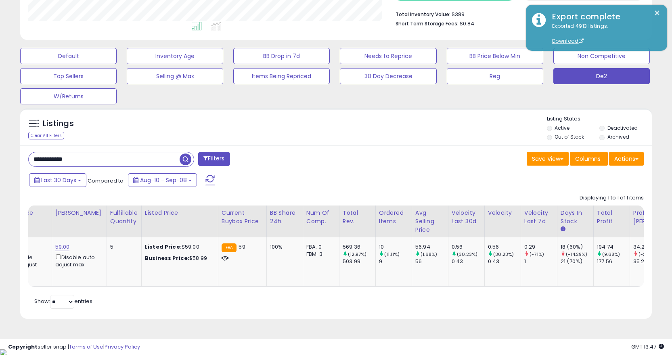
click at [184, 293] on div "Retrieving listings data.. Displaying 1 to 1 of 1 items Title Repricing" at bounding box center [335, 250] width 615 height 121
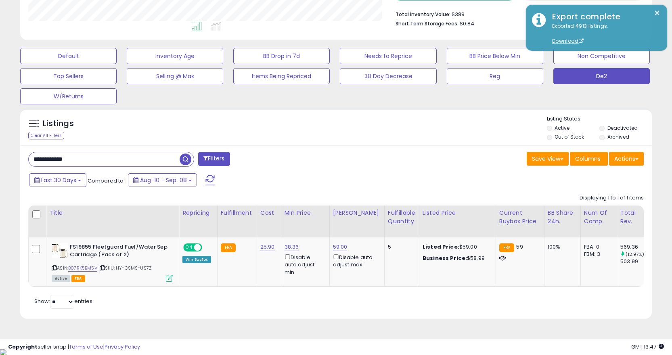
click at [132, 286] on td "FS19855 Fleetguard Fuel/Water Sep Cartridge (Pack of 2) ASIN: B07RK5BM5V | SKU:…" at bounding box center [112, 262] width 133 height 49
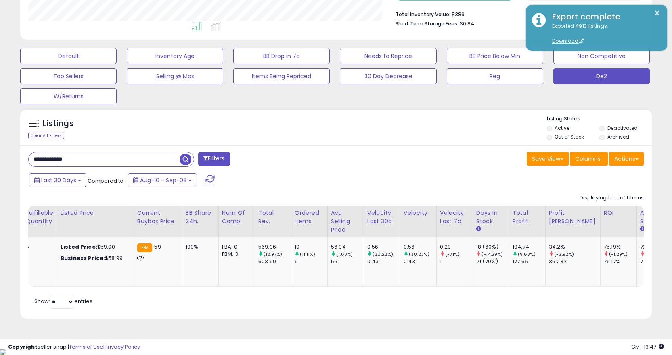
scroll to position [0, 391]
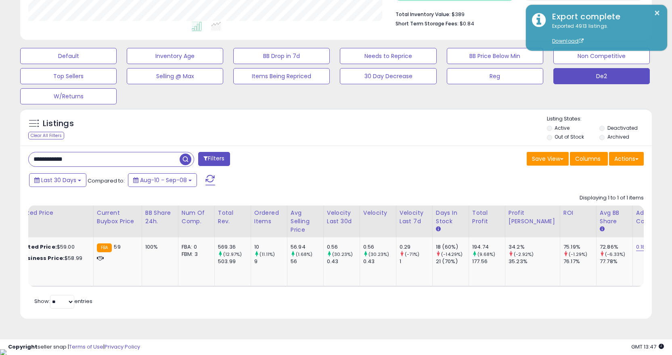
drag, startPoint x: 167, startPoint y: 299, endPoint x: 163, endPoint y: 294, distance: 5.5
click at [163, 298] on div "Retrieving listings data.. Displaying 1 to 1 of 1 items Title Repricing" at bounding box center [335, 250] width 615 height 121
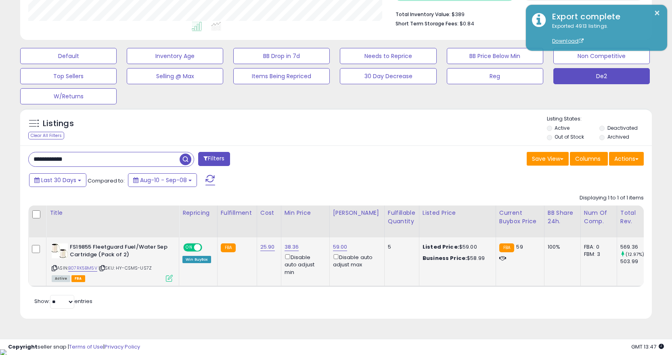
click at [103, 269] on icon at bounding box center [102, 268] width 5 height 4
drag, startPoint x: 88, startPoint y: 155, endPoint x: 88, endPoint y: 159, distance: 4.1
click at [88, 155] on input "**********" at bounding box center [104, 159] width 151 height 14
paste input "text"
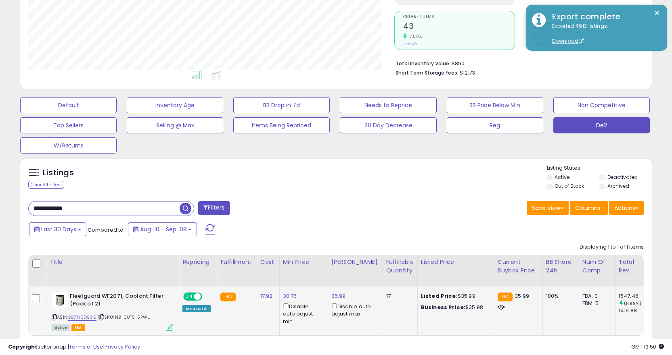
scroll to position [206, 0]
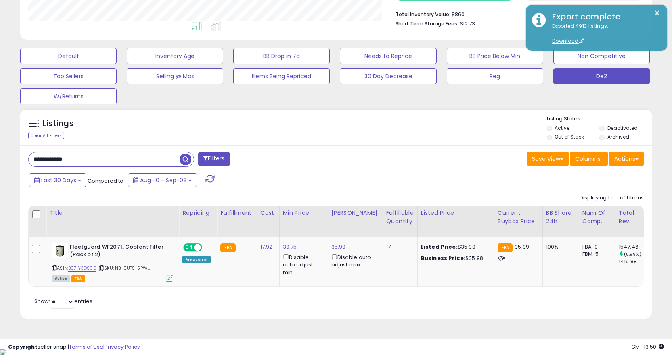
drag, startPoint x: 104, startPoint y: 269, endPoint x: 82, endPoint y: 29, distance: 240.6
click at [104, 268] on icon at bounding box center [101, 268] width 5 height 4
drag, startPoint x: 424, startPoint y: 295, endPoint x: 426, endPoint y: 286, distance: 10.0
click at [425, 290] on div "Retrieving listings data.. Displaying 1 to 1 of 1 items Title Repricing" at bounding box center [335, 250] width 615 height 121
click at [426, 285] on td "Listed Price: $35.99 Business Price: $35.98" at bounding box center [455, 262] width 77 height 49
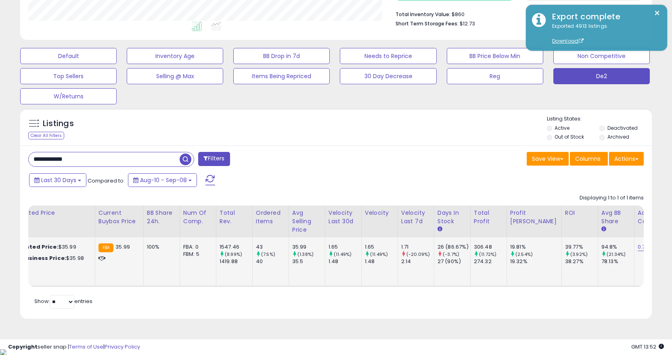
scroll to position [166, 0]
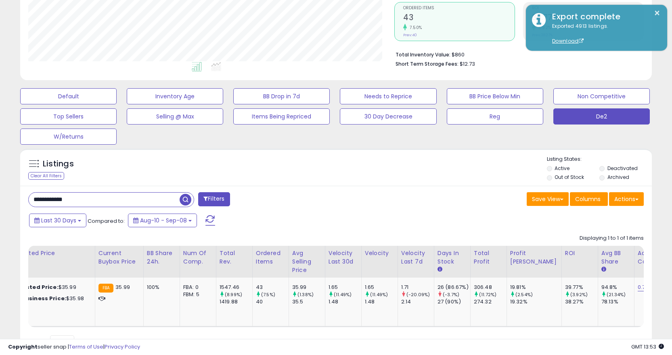
click at [113, 195] on input "**********" at bounding box center [104, 200] width 151 height 14
paste input "text"
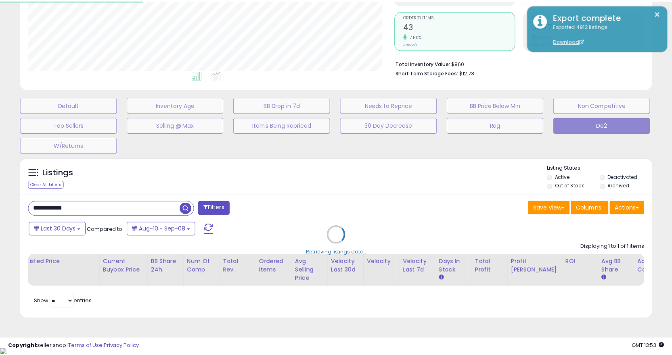
scroll to position [0, 278]
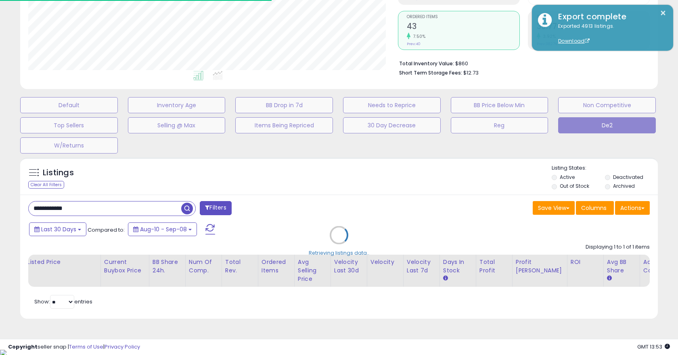
type input "**********"
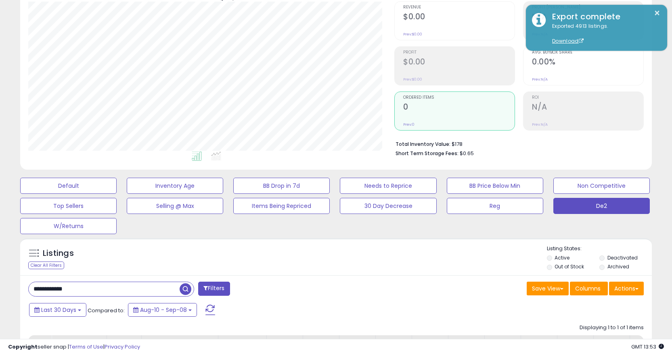
scroll to position [212, 0]
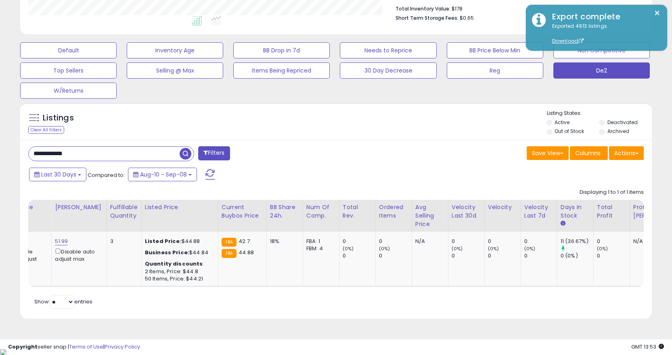
click at [177, 295] on div "Retrieving listings data.. Displaying 1 to 1 of 1 items Title Repricing" at bounding box center [335, 248] width 615 height 127
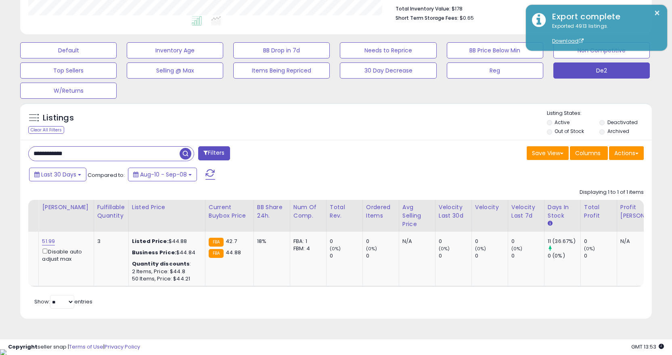
scroll to position [0, 314]
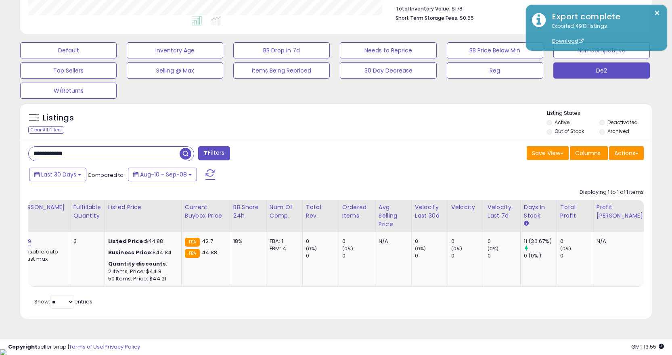
drag, startPoint x: 223, startPoint y: 295, endPoint x: 215, endPoint y: 292, distance: 7.8
click at [216, 292] on div "Retrieving listings data.. Displaying 1 to 1 of 1 items Title Repricing" at bounding box center [335, 248] width 615 height 127
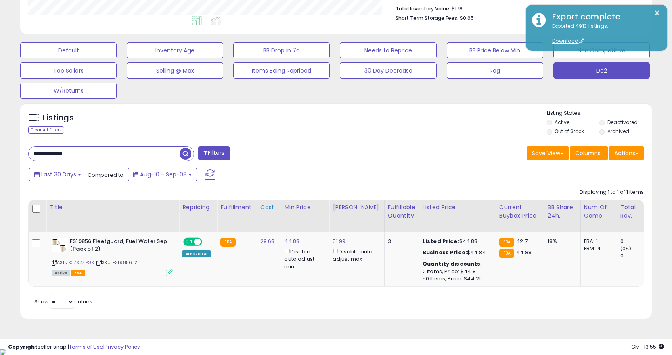
click at [264, 205] on div "Cost" at bounding box center [268, 207] width 17 height 8
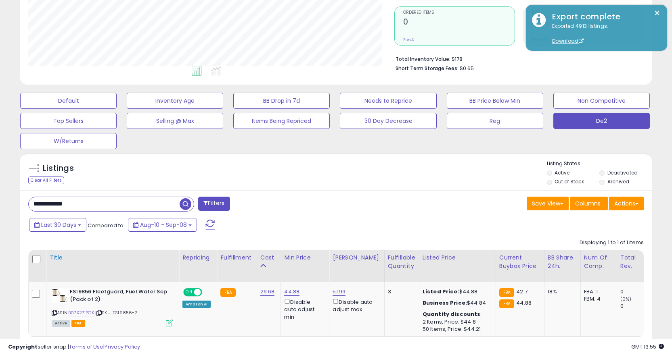
scroll to position [212, 0]
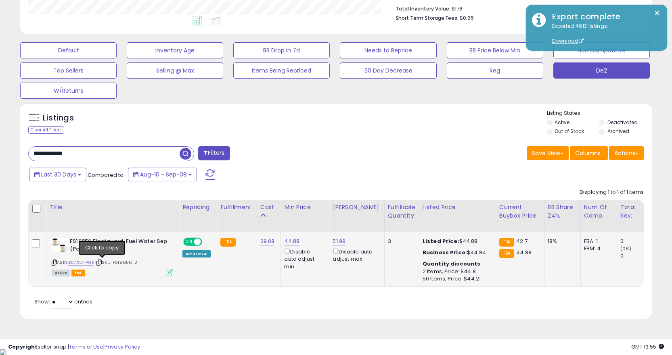
click at [102, 264] on icon at bounding box center [98, 263] width 5 height 4
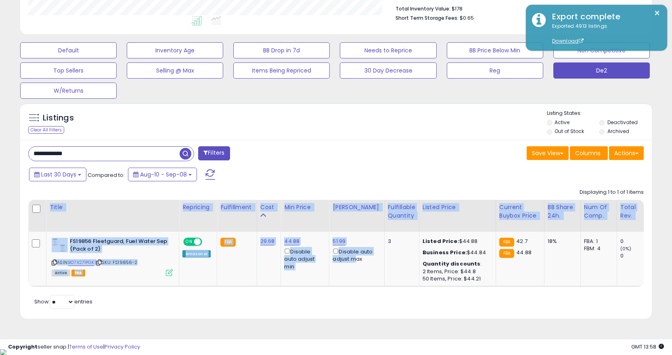
drag, startPoint x: 334, startPoint y: 285, endPoint x: 365, endPoint y: 289, distance: 30.6
click at [365, 287] on div "Title Repricing Fulfillment Cost ROI 3" at bounding box center [335, 243] width 615 height 87
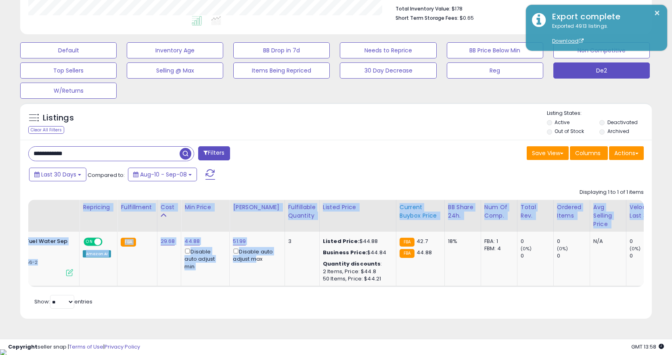
scroll to position [0, 95]
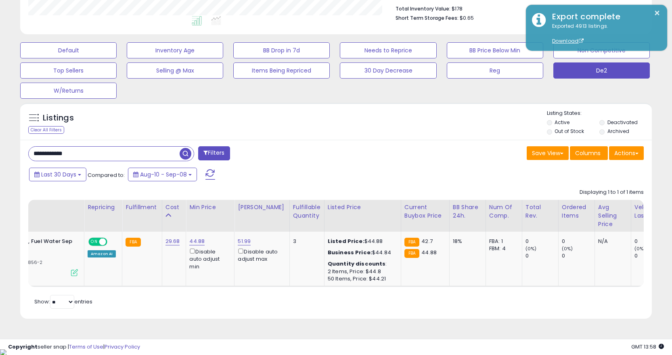
click at [368, 150] on div "Save View Save As New View Update Current View Columns Actions Import Import Wa…" at bounding box center [493, 154] width 314 height 16
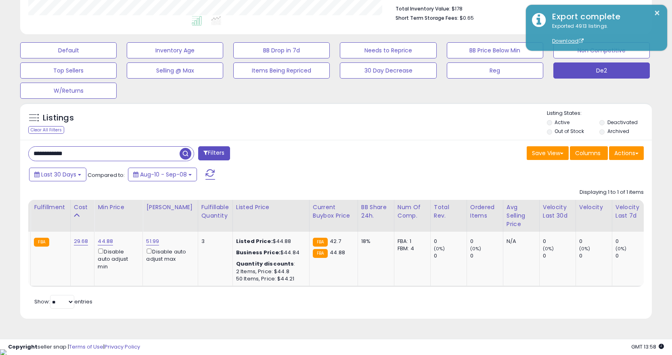
scroll to position [0, 154]
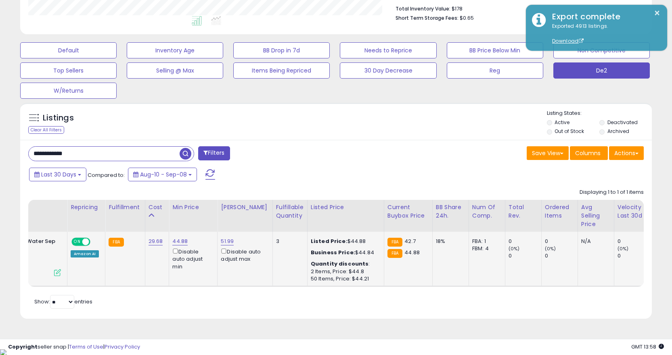
click at [182, 237] on td "44.88 Disable auto adjust min" at bounding box center [193, 259] width 48 height 54
click at [180, 241] on link "44.88" at bounding box center [179, 242] width 15 height 8
type input "****"
click button "submit" at bounding box center [201, 213] width 14 height 12
click at [145, 148] on input "**********" at bounding box center [104, 154] width 151 height 14
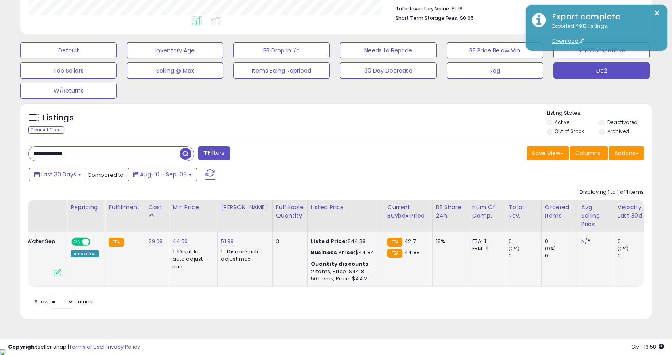
paste input "text"
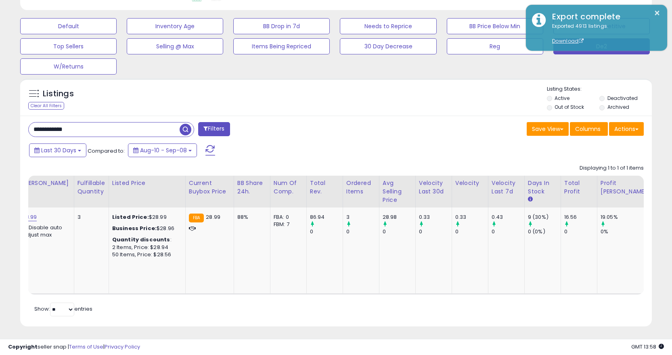
scroll to position [0, 309]
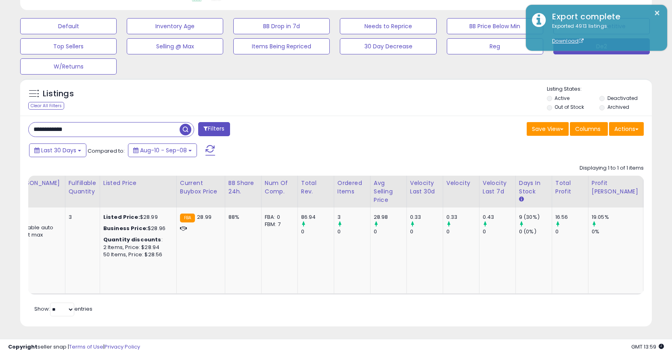
drag, startPoint x: 137, startPoint y: 286, endPoint x: 136, endPoint y: 292, distance: 6.1
click at [137, 286] on td "Listed Price: $28.99 Business Price: $28.96 Quantity discounts : 2 Items, Price…" at bounding box center [138, 251] width 77 height 86
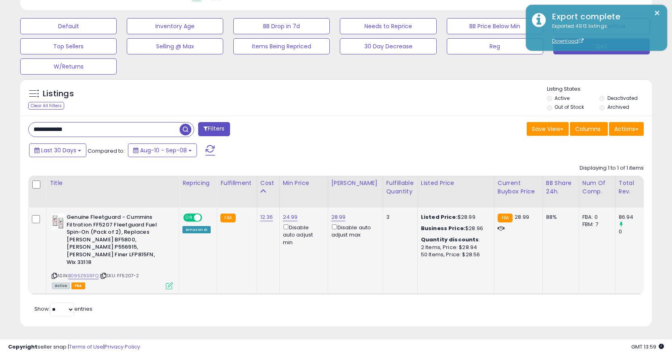
click at [104, 274] on icon at bounding box center [103, 276] width 5 height 4
drag, startPoint x: 122, startPoint y: 138, endPoint x: 120, endPoint y: 129, distance: 9.4
click at [121, 134] on div "**********" at bounding box center [335, 221] width 631 height 211
click at [120, 129] on input "**********" at bounding box center [104, 130] width 151 height 14
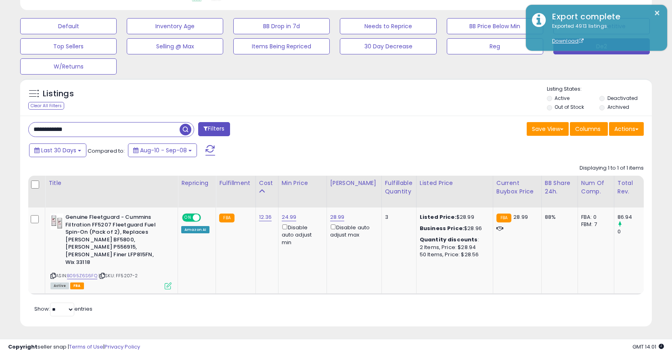
paste input "text"
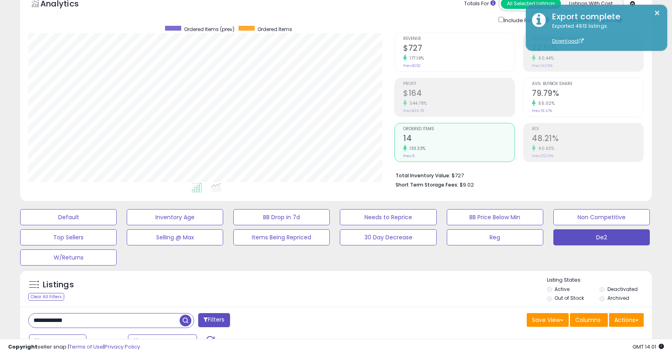
scroll to position [206, 0]
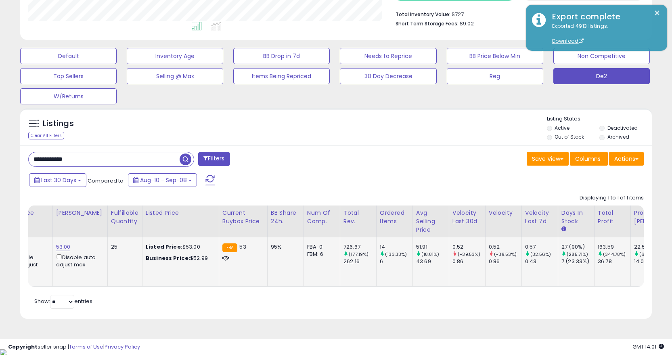
click at [125, 285] on td "25" at bounding box center [124, 262] width 35 height 49
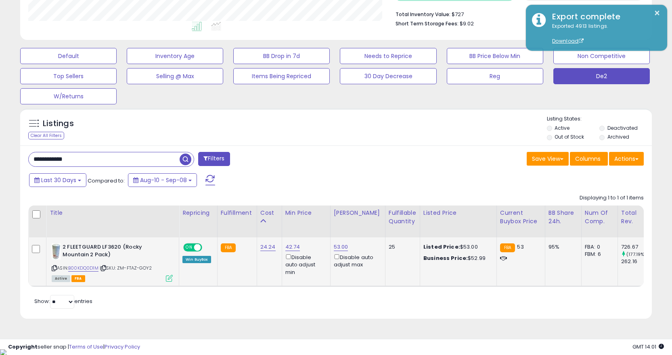
click at [106, 268] on icon at bounding box center [103, 268] width 5 height 4
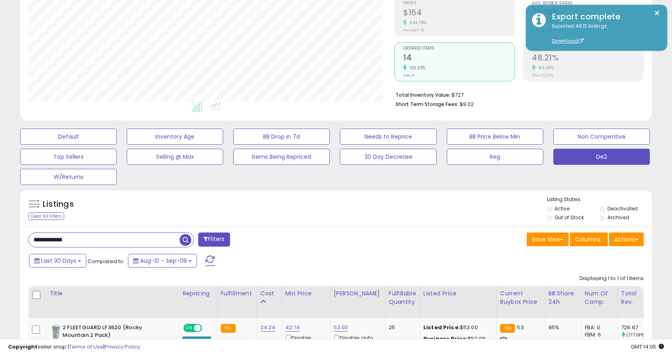
scroll to position [206, 0]
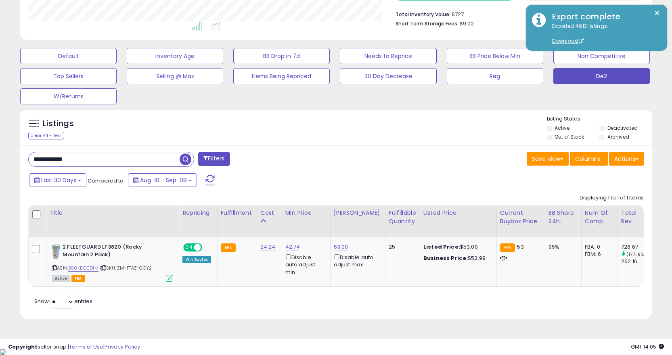
drag, startPoint x: 131, startPoint y: 168, endPoint x: 122, endPoint y: 159, distance: 13.4
click at [131, 168] on div "**********" at bounding box center [335, 232] width 631 height 173
click at [122, 159] on input "**********" at bounding box center [104, 159] width 151 height 14
paste input "text"
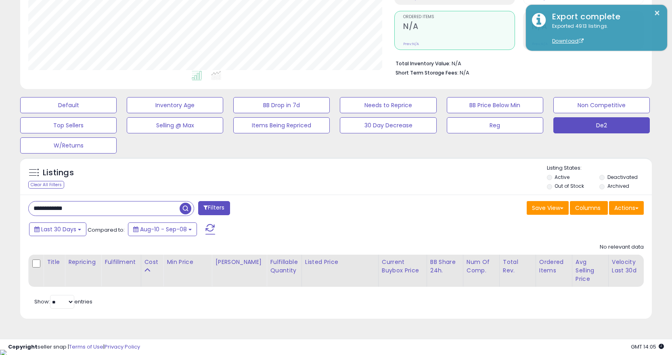
scroll to position [165, 366]
paste input "text"
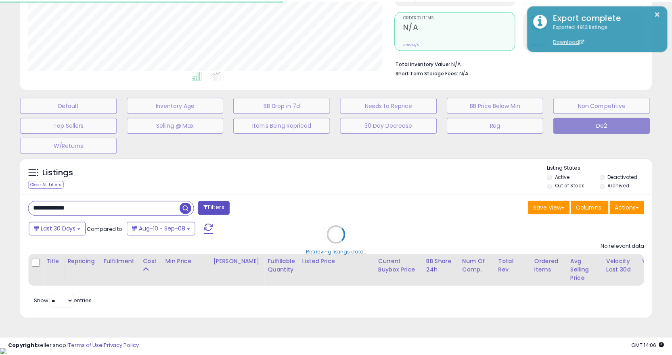
scroll to position [403260, 403060]
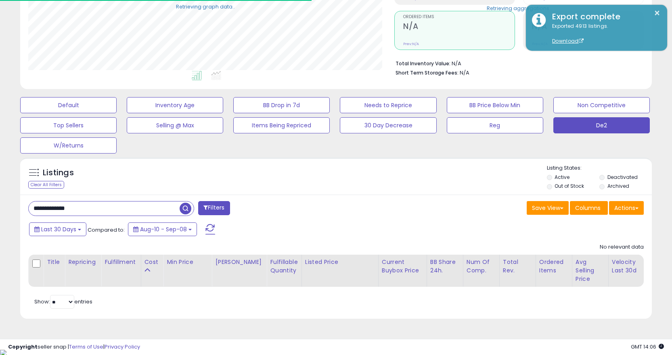
paste input "text"
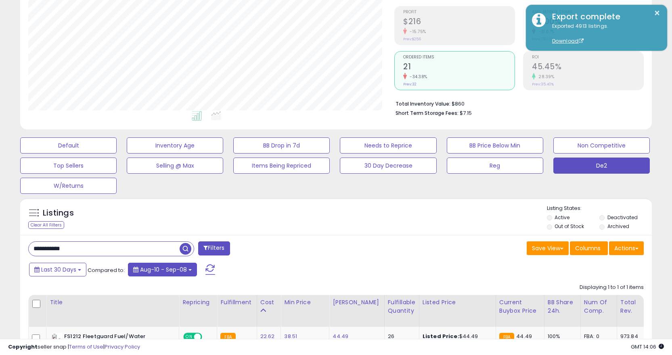
scroll to position [206, 0]
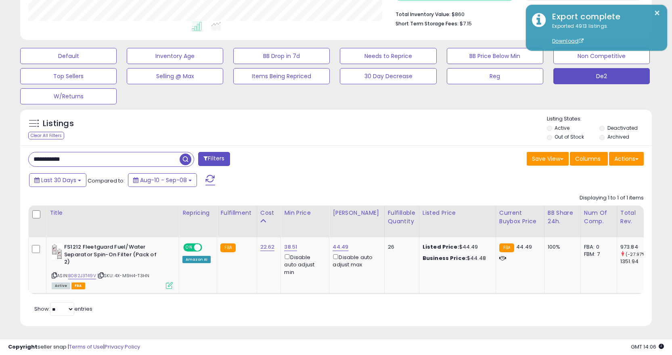
drag, startPoint x: 300, startPoint y: 294, endPoint x: 327, endPoint y: 288, distance: 27.3
click at [326, 288] on div "Retrieving listings data.. Displaying 1 to 1 of 1 items Title Repricing" at bounding box center [335, 254] width 615 height 128
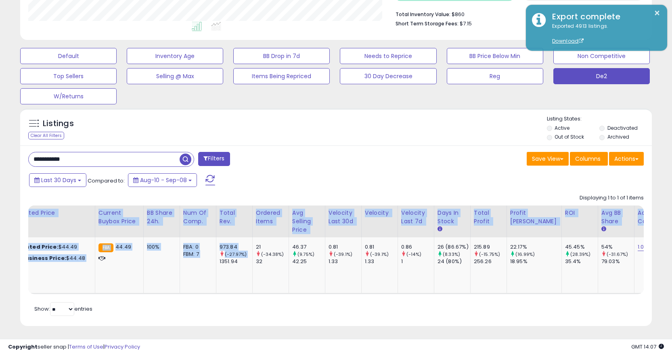
drag, startPoint x: 210, startPoint y: 284, endPoint x: 207, endPoint y: 293, distance: 9.2
click at [208, 289] on div "Title Repricing Fulfillment Cost ROI" at bounding box center [335, 250] width 615 height 89
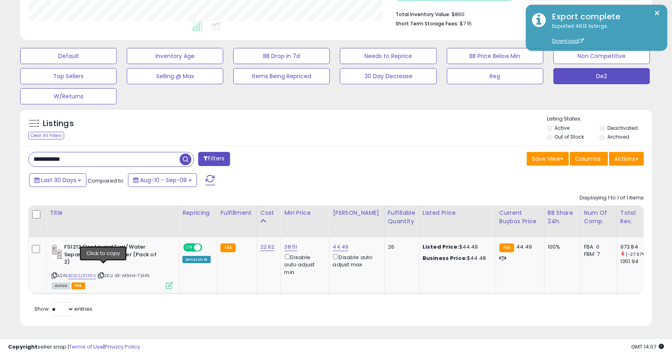
drag, startPoint x: 102, startPoint y: 267, endPoint x: 113, endPoint y: 143, distance: 125.1
click at [102, 274] on icon at bounding box center [100, 276] width 5 height 4
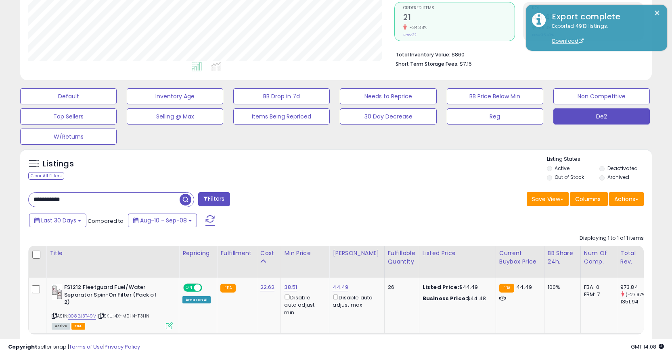
scroll to position [206, 0]
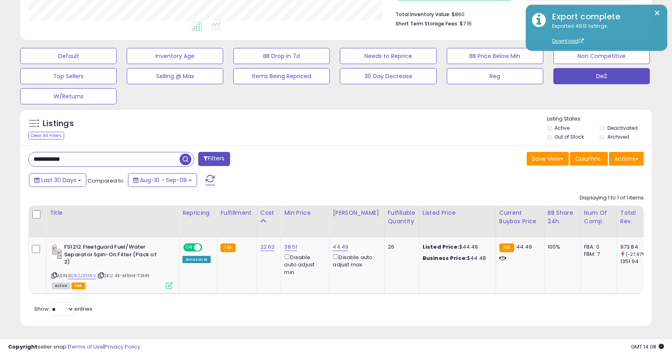
click at [86, 159] on input "**********" at bounding box center [104, 159] width 151 height 14
paste input "text"
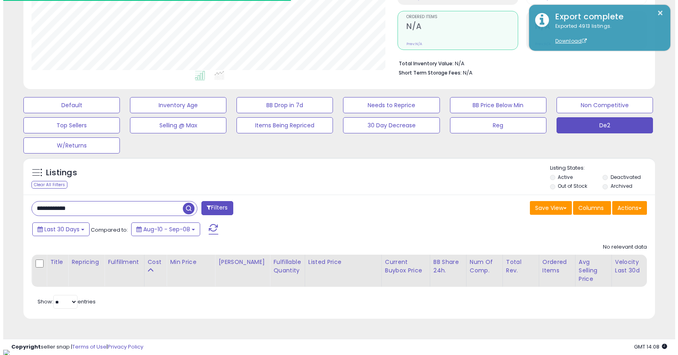
scroll to position [165, 366]
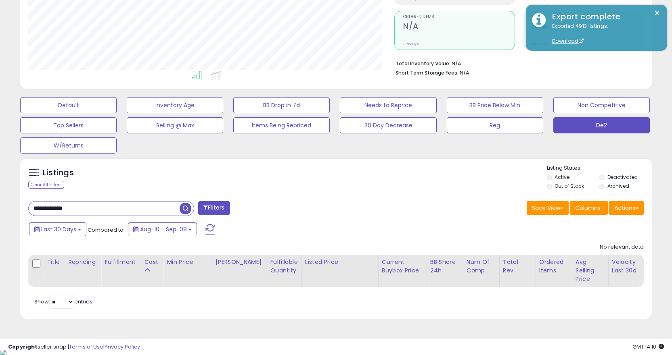
click at [124, 213] on input "**********" at bounding box center [104, 209] width 151 height 14
paste input "text"
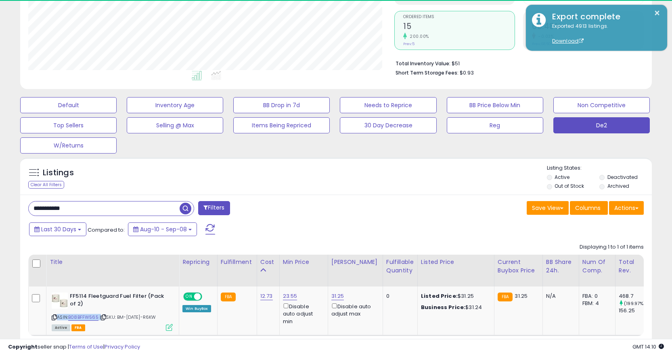
drag, startPoint x: 105, startPoint y: 318, endPoint x: 98, endPoint y: 81, distance: 237.3
click at [114, 289] on td "FF5114 Fleetguard Fuel Filter (Pack of 2) ASIN: B08BFFW565 | SKU: BM-[DATE]-R6K…" at bounding box center [112, 311] width 133 height 49
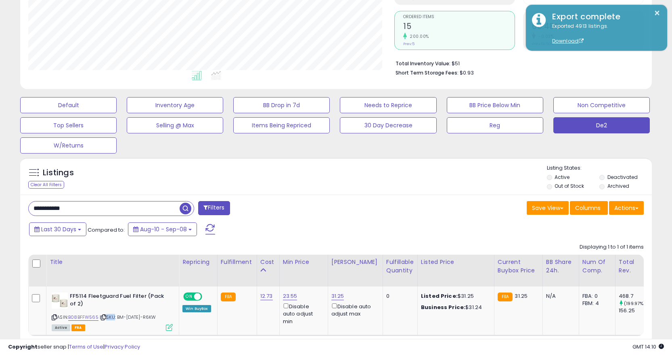
scroll to position [206, 0]
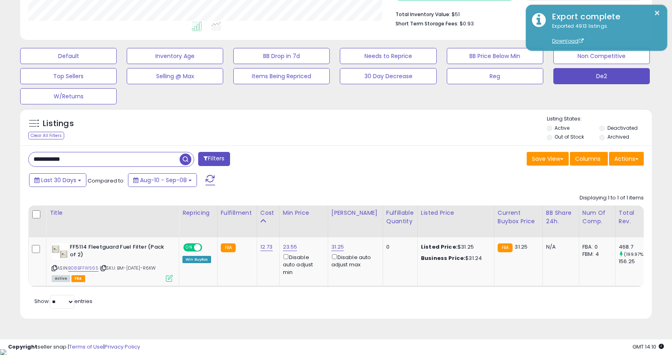
drag, startPoint x: 401, startPoint y: 284, endPoint x: 401, endPoint y: 288, distance: 4.8
click at [401, 284] on td "0" at bounding box center [399, 262] width 35 height 49
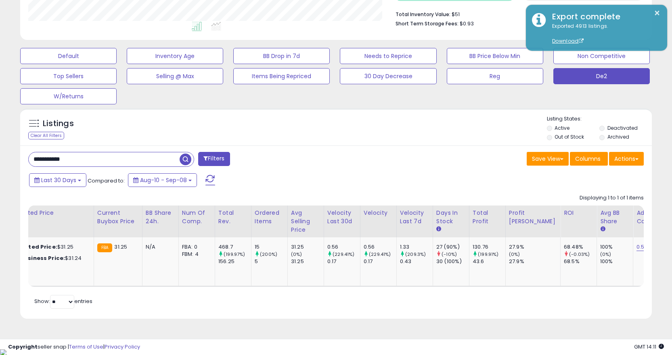
click at [102, 157] on input "**********" at bounding box center [104, 159] width 151 height 14
paste input "text"
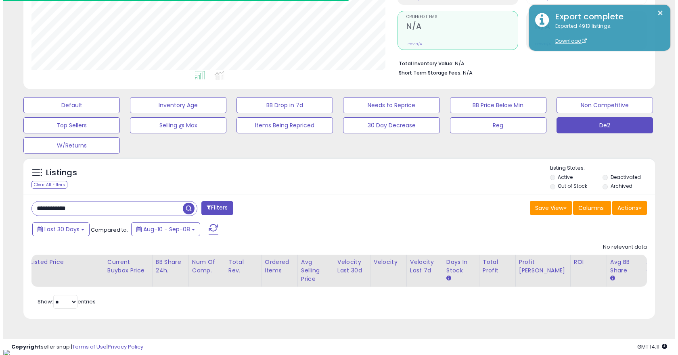
scroll to position [165, 366]
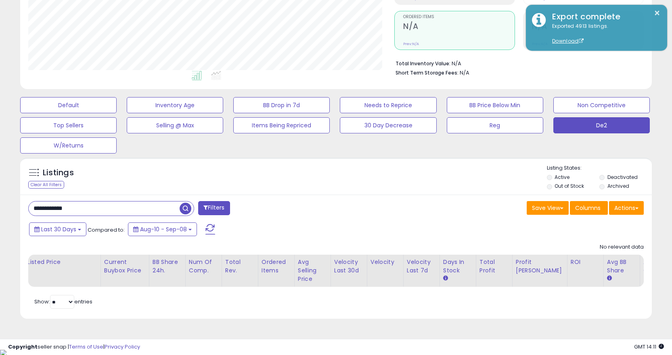
paste input "text"
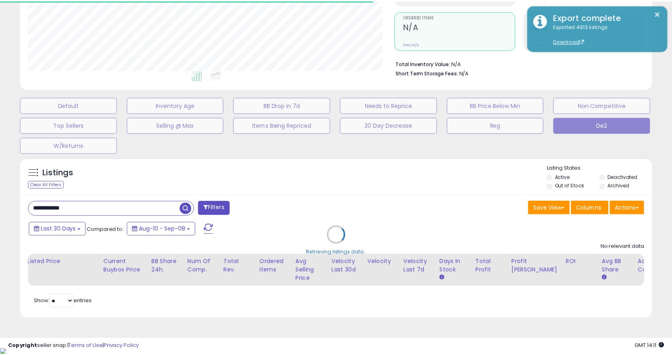
scroll to position [403260, 403060]
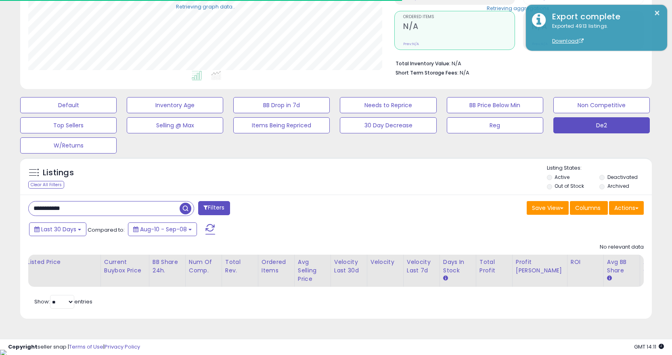
click at [36, 207] on input "**********" at bounding box center [104, 209] width 151 height 14
click at [146, 208] on input "**********" at bounding box center [104, 209] width 151 height 14
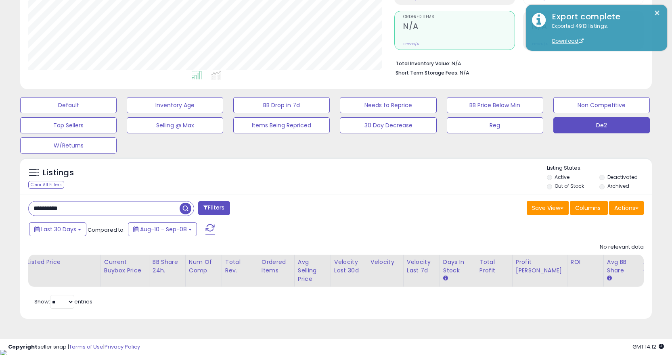
paste input "text"
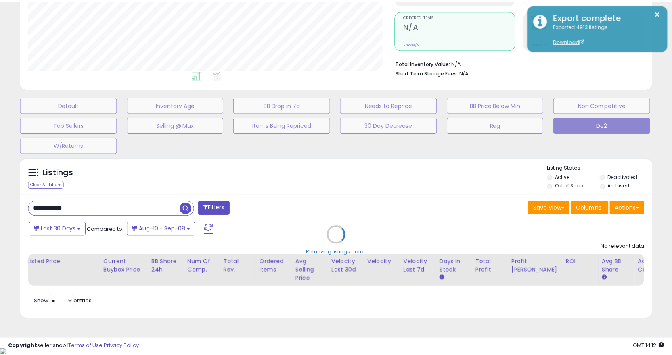
scroll to position [403260, 403060]
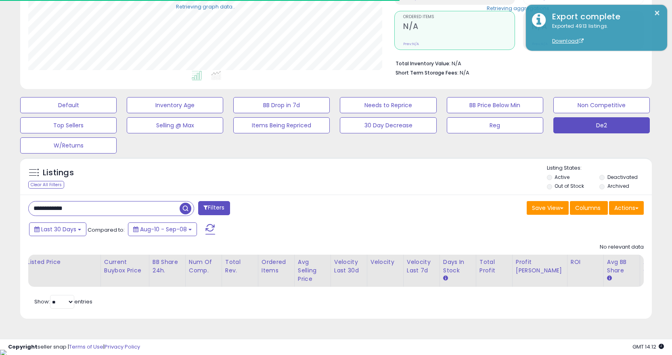
click at [94, 211] on input "**********" at bounding box center [104, 209] width 151 height 14
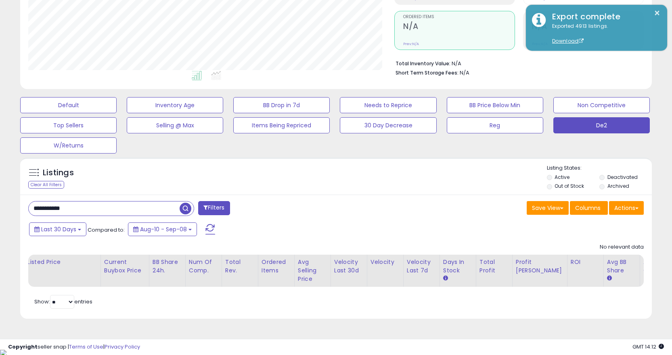
paste input "text"
type input "**********"
